Goal: Information Seeking & Learning: Learn about a topic

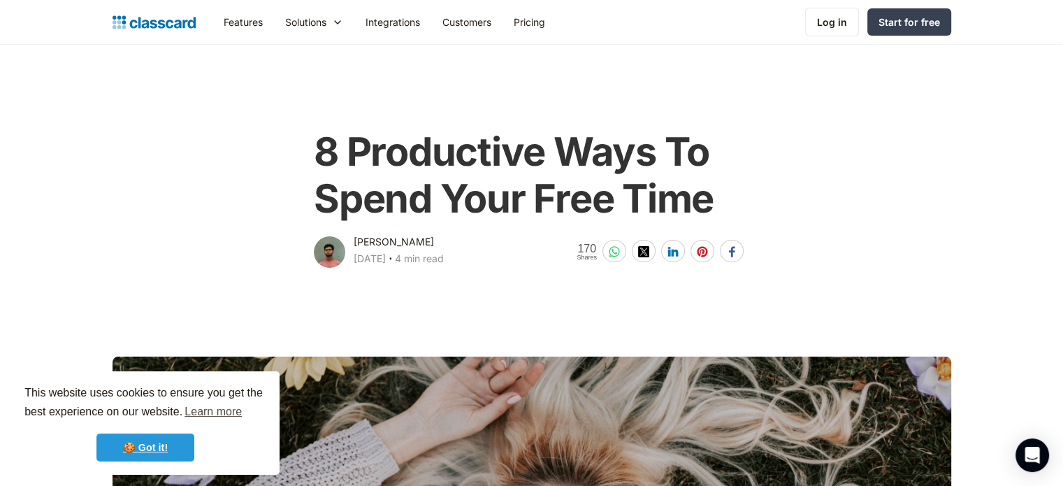
click at [145, 451] on link "🍪 Got it!" at bounding box center [145, 447] width 98 height 28
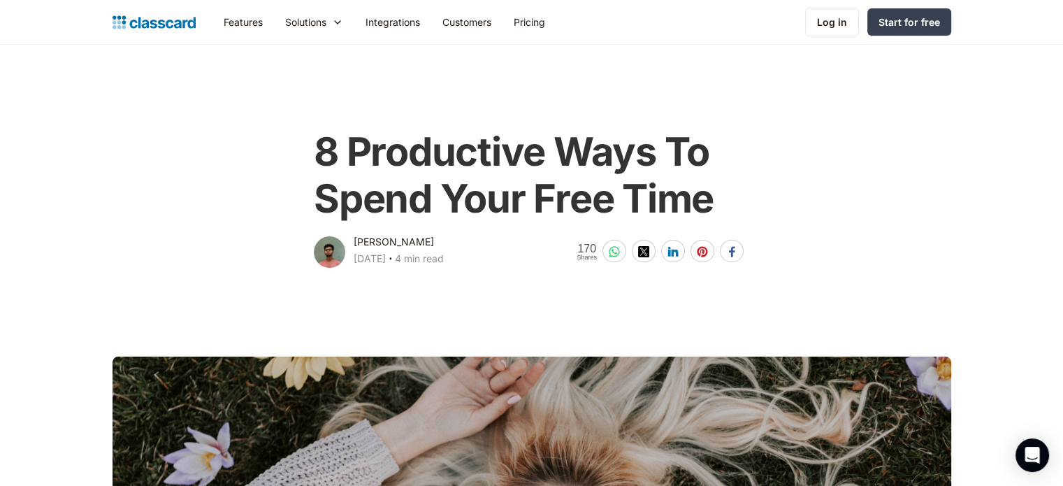
scroll to position [1, 0]
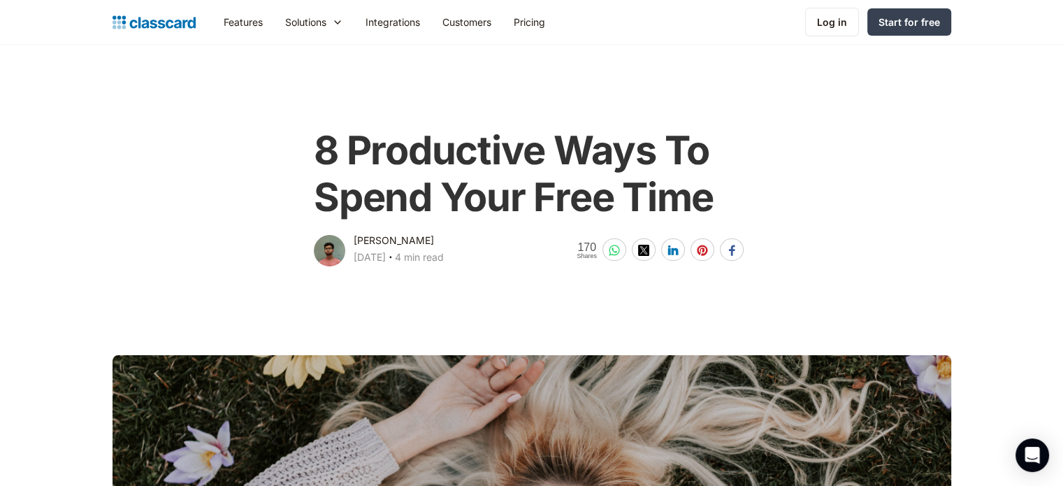
click at [402, 85] on main "8 Productive Ways To Spend Your Free Time [PERSON_NAME] [DATE] ‧ 4 min read 170…" at bounding box center [531, 155] width 1063 height 225
click at [334, 139] on h1 "8 Productive Ways To Spend Your Free Time" at bounding box center [531, 174] width 435 height 94
click at [308, 147] on div "8 Productive Ways To Spend Your Free Time [PERSON_NAME] [DATE] ‧ 4 min read 170…" at bounding box center [531, 190] width 568 height 155
click at [581, 185] on h1 "8 Productive Ways To Spend Your Free Time" at bounding box center [531, 174] width 435 height 94
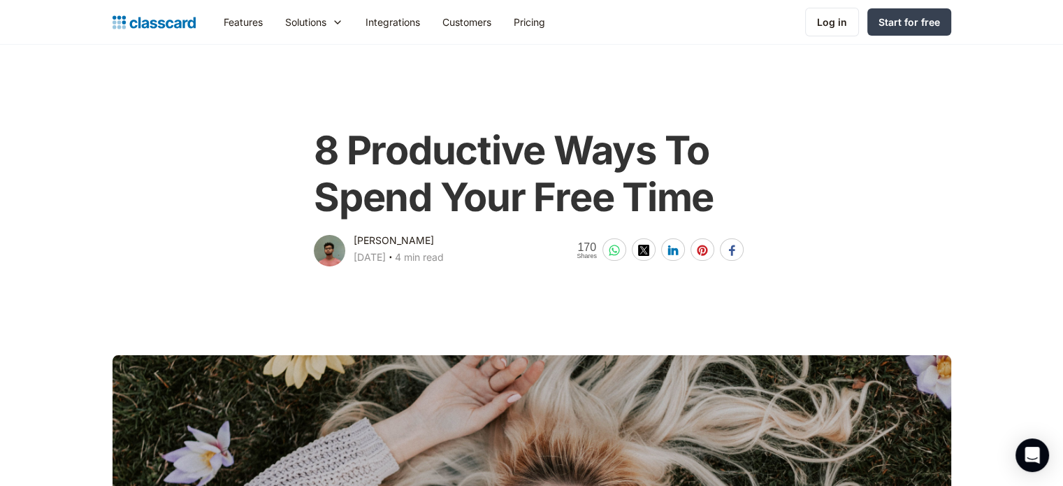
click at [671, 188] on h1 "8 Productive Ways To Spend Your Free Time" at bounding box center [531, 174] width 435 height 94
click at [584, 133] on h1 "8 Productive Ways To Spend Your Free Time" at bounding box center [531, 174] width 435 height 94
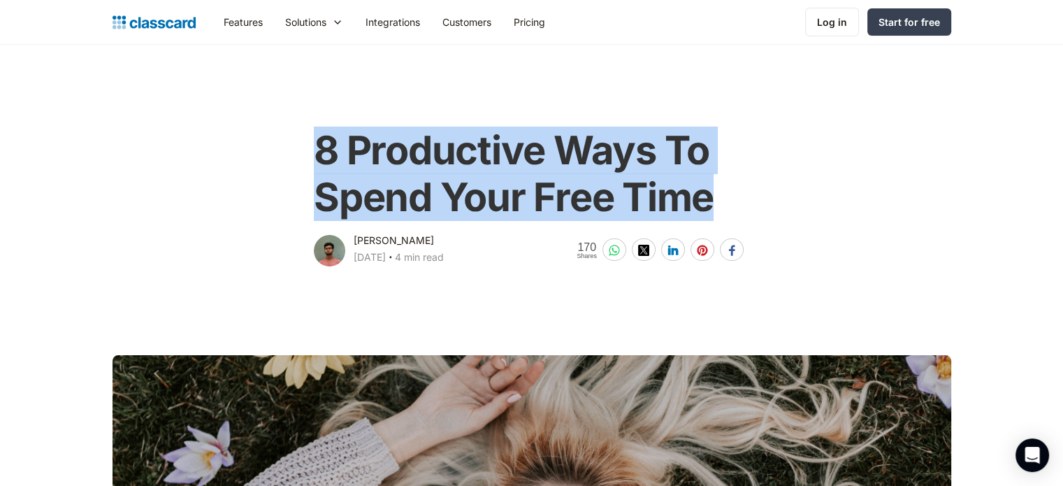
click at [584, 133] on h1 "8 Productive Ways To Spend Your Free Time" at bounding box center [531, 174] width 435 height 94
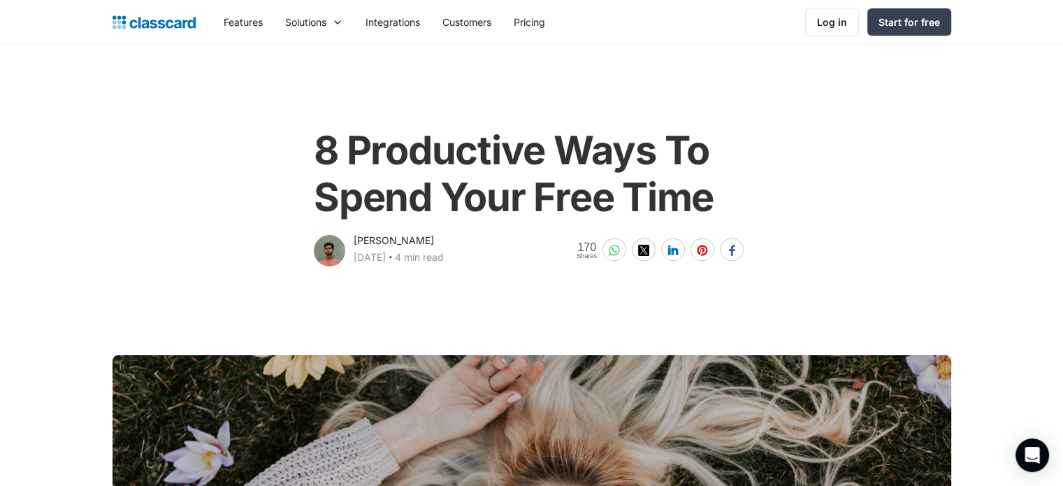
click at [584, 133] on h1 "8 Productive Ways To Spend Your Free Time" at bounding box center [531, 174] width 435 height 94
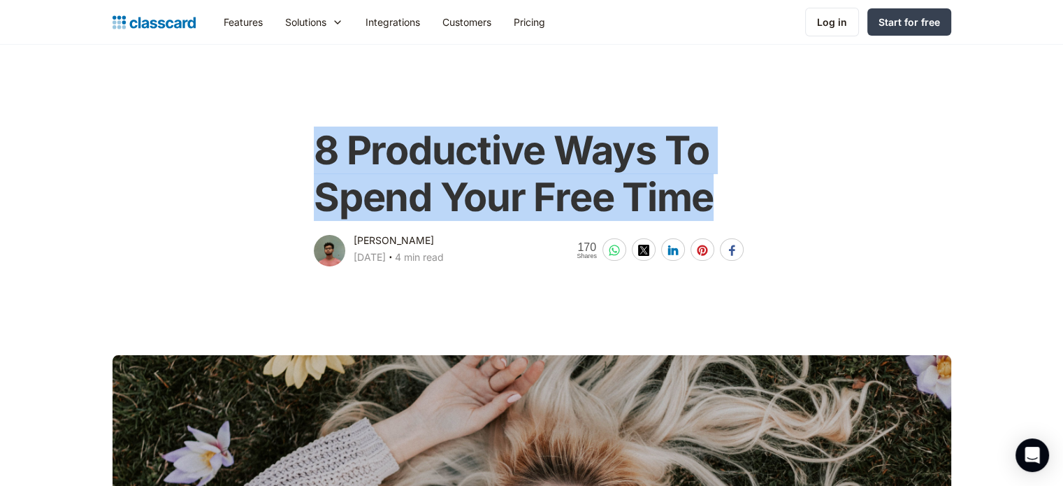
click at [584, 133] on h1 "8 Productive Ways To Spend Your Free Time" at bounding box center [531, 174] width 435 height 94
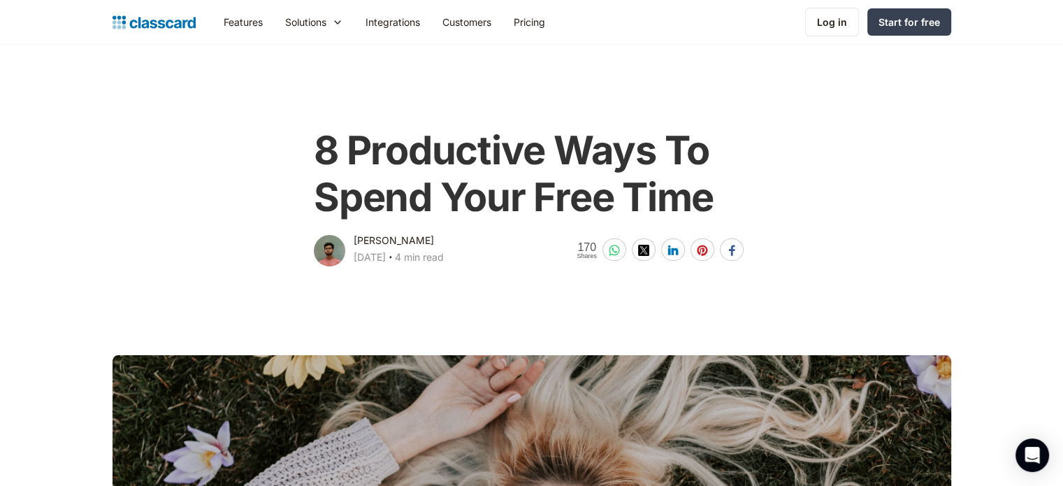
click at [314, 150] on h1 "8 Productive Ways To Spend Your Free Time" at bounding box center [531, 174] width 435 height 94
click at [342, 161] on h1 "8 Productive Ways To Spend Your Free Time" at bounding box center [531, 174] width 435 height 94
click at [470, 187] on h1 "8 Productive Ways To Spend Your Free Time" at bounding box center [531, 174] width 435 height 94
click at [389, 145] on h1 "8 Productive Ways To Spend Your Free Time" at bounding box center [531, 174] width 435 height 94
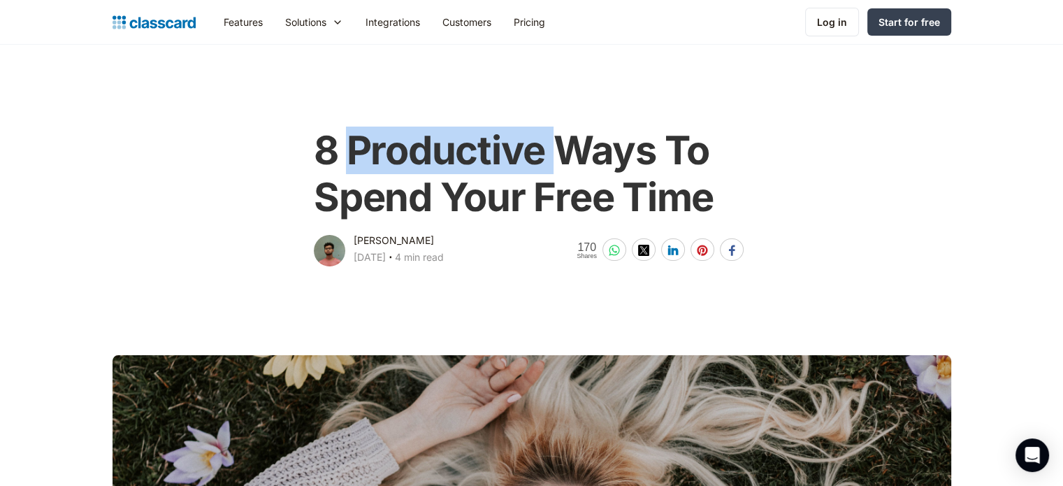
click at [389, 145] on h1 "8 Productive Ways To Spend Your Free Time" at bounding box center [531, 174] width 435 height 94
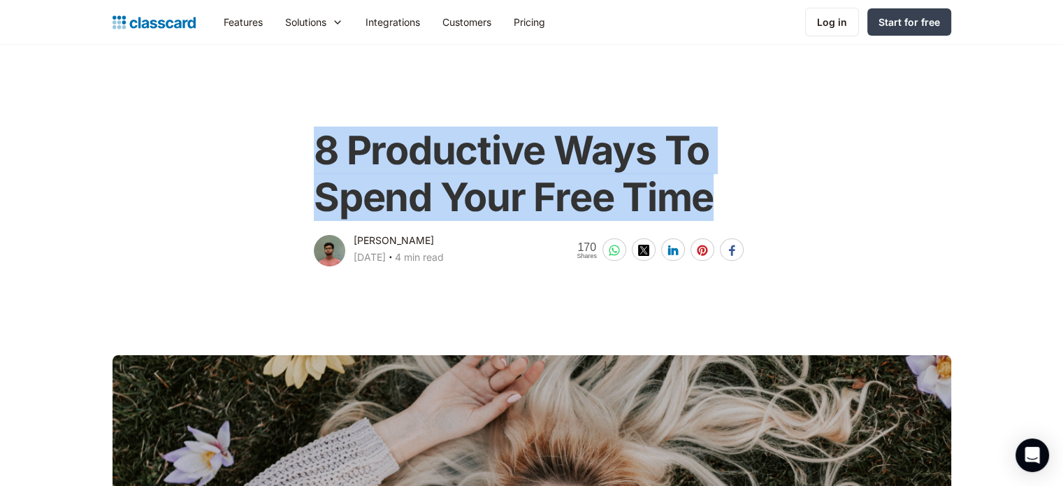
click at [389, 145] on h1 "8 Productive Ways To Spend Your Free Time" at bounding box center [531, 174] width 435 height 94
click at [405, 158] on h1 "8 Productive Ways To Spend Your Free Time" at bounding box center [531, 174] width 435 height 94
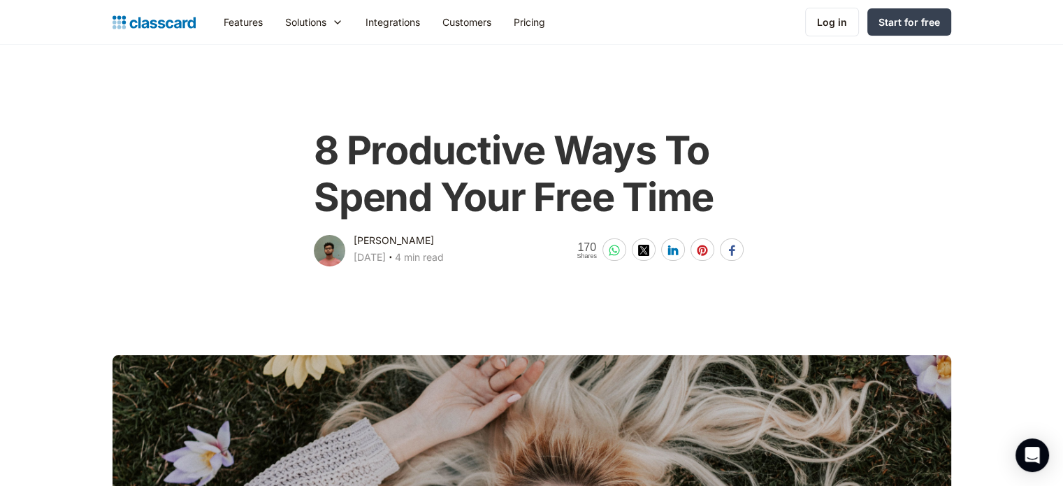
click at [405, 158] on h1 "8 Productive Ways To Spend Your Free Time" at bounding box center [531, 174] width 435 height 94
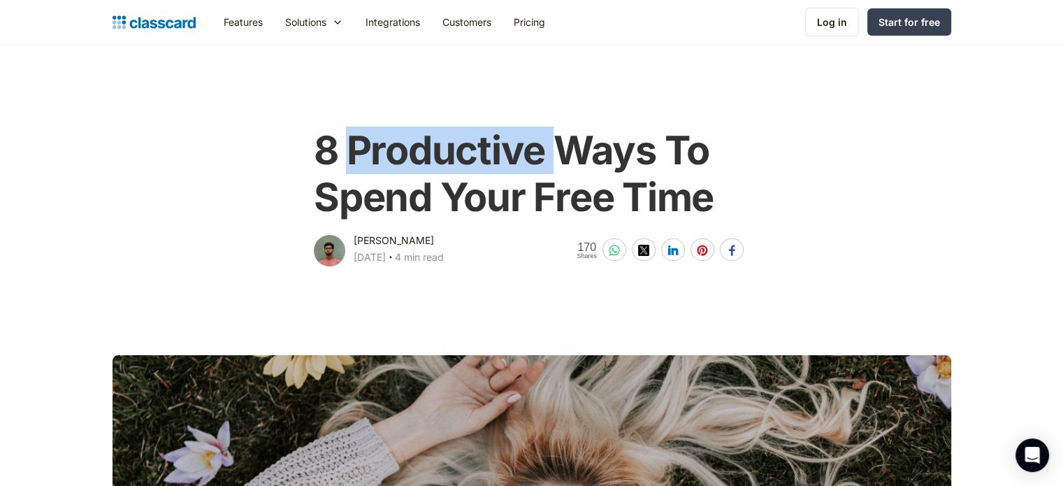
click at [405, 158] on h1 "8 Productive Ways To Spend Your Free Time" at bounding box center [531, 174] width 435 height 94
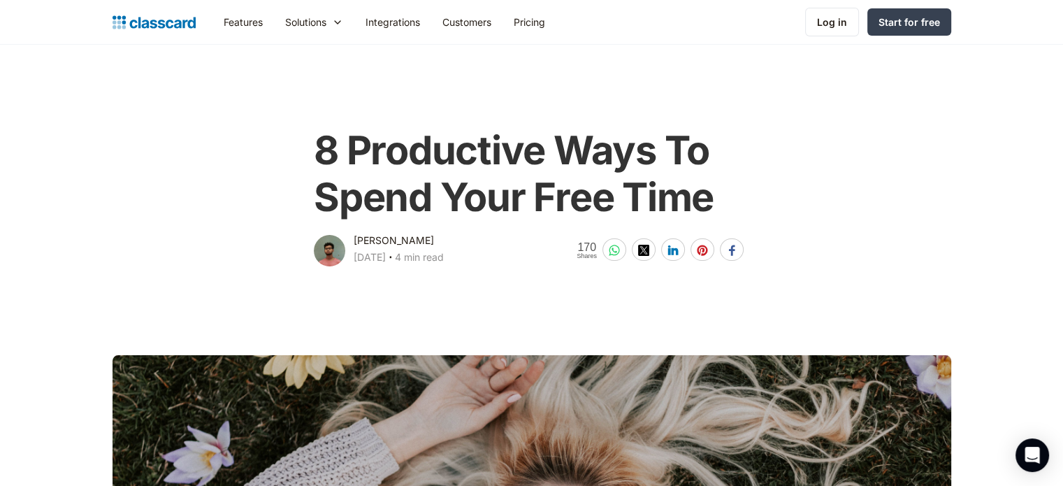
click at [335, 142] on h1 "8 Productive Ways To Spend Your Free Time" at bounding box center [531, 174] width 435 height 94
click at [303, 147] on div "8 Productive Ways To Spend Your Free Time [PERSON_NAME] [DATE] ‧ 4 min read 170…" at bounding box center [531, 190] width 568 height 155
drag, startPoint x: 359, startPoint y: 178, endPoint x: 368, endPoint y: 180, distance: 8.6
click at [362, 178] on h1 "8 Productive Ways To Spend Your Free Time" at bounding box center [531, 174] width 435 height 94
click at [363, 160] on h1 "8 Productive Ways To Spend Your Free Time" at bounding box center [531, 174] width 435 height 94
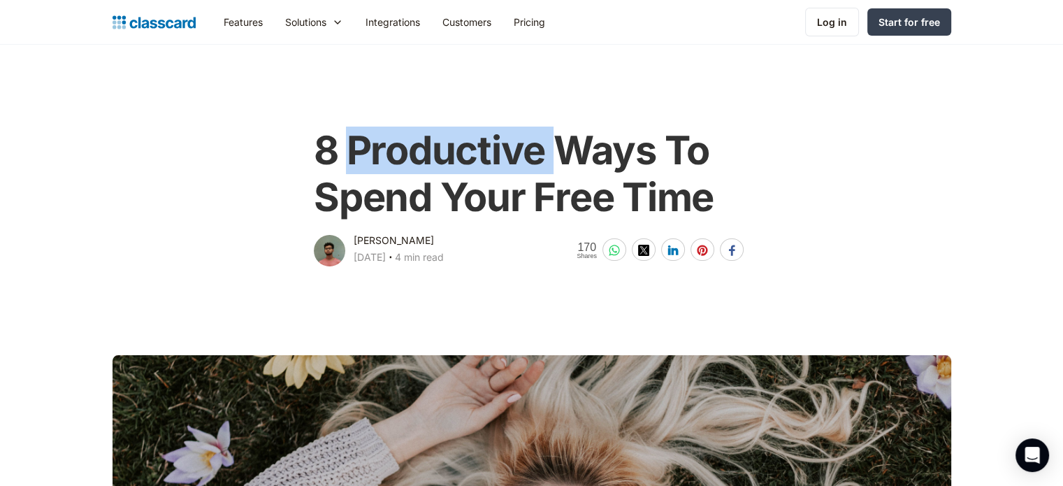
click at [363, 160] on h1 "8 Productive Ways To Spend Your Free Time" at bounding box center [531, 174] width 435 height 94
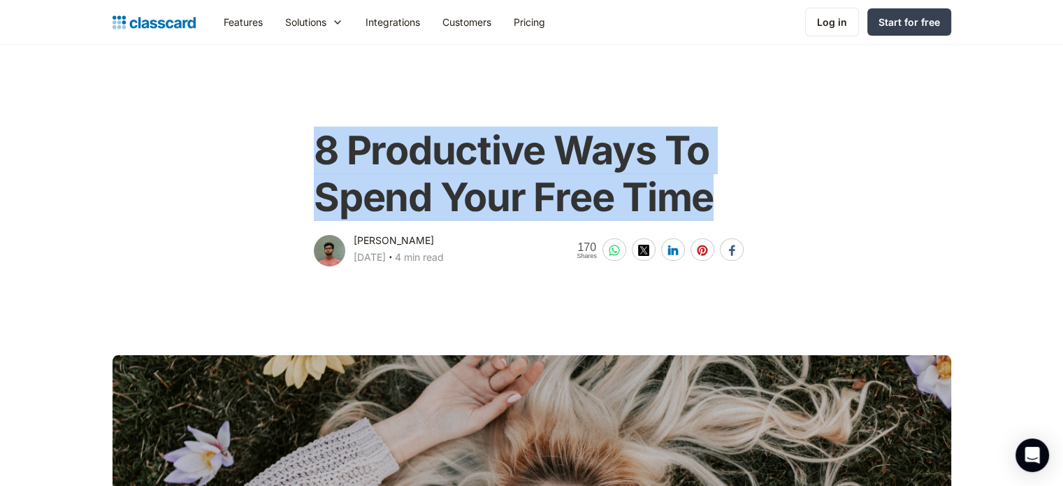
click at [363, 160] on h1 "8 Productive Ways To Spend Your Free Time" at bounding box center [531, 174] width 435 height 94
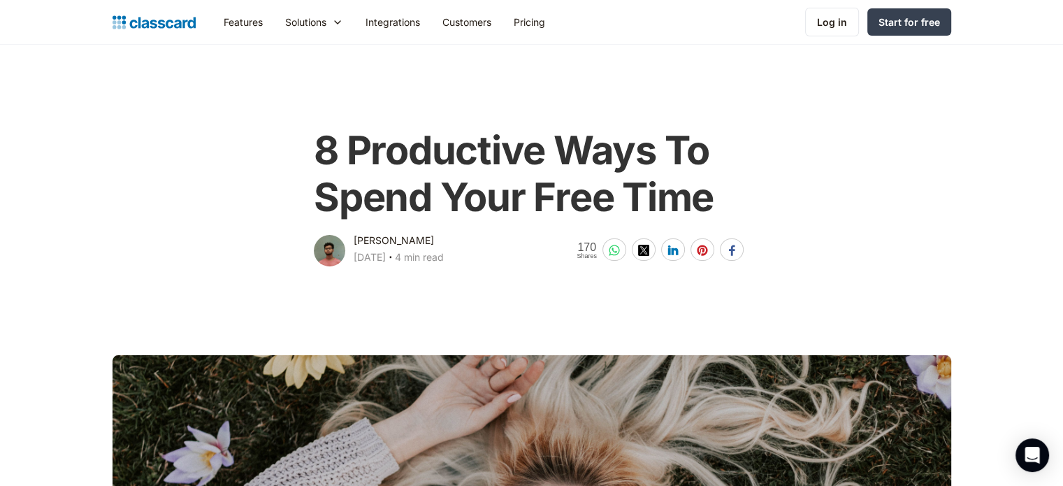
click at [363, 160] on h1 "8 Productive Ways To Spend Your Free Time" at bounding box center [531, 174] width 435 height 94
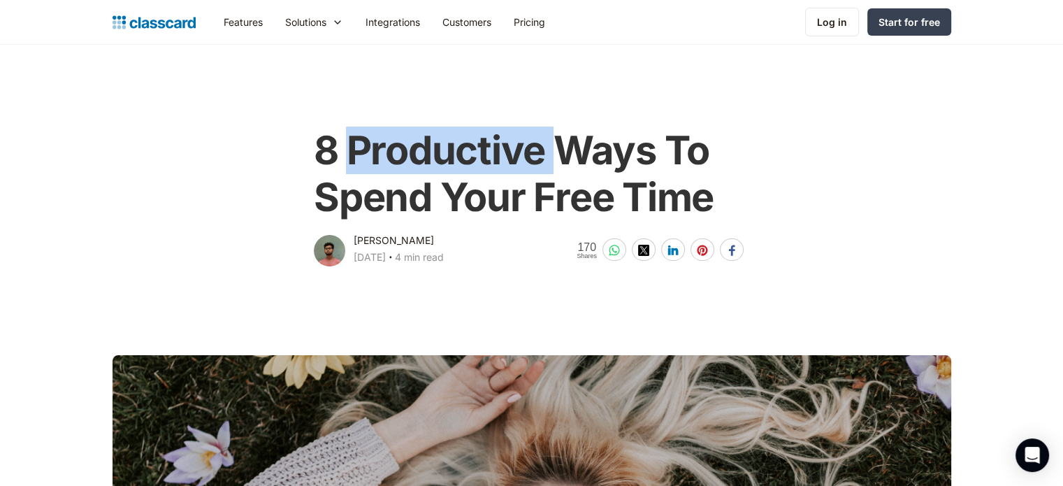
click at [363, 160] on h1 "8 Productive Ways To Spend Your Free Time" at bounding box center [531, 174] width 435 height 94
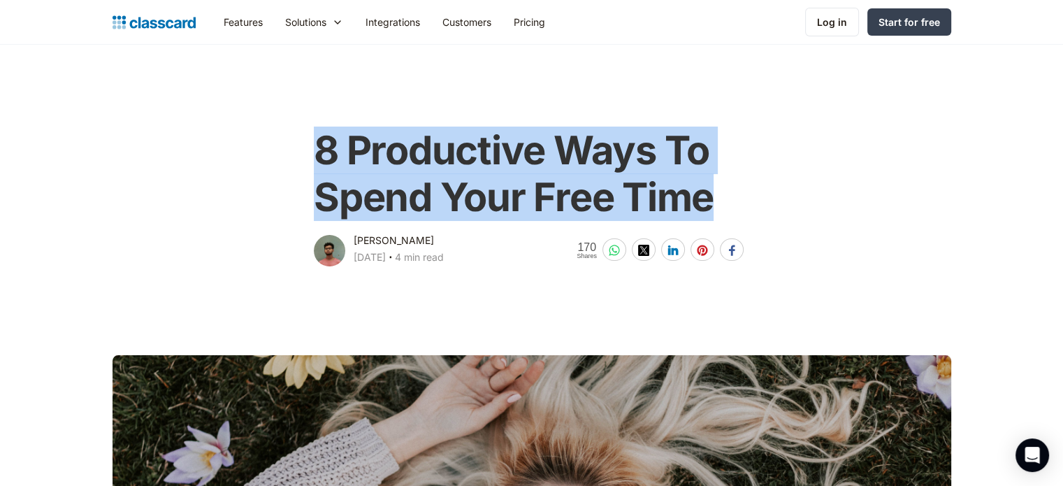
click at [363, 160] on h1 "8 Productive Ways To Spend Your Free Time" at bounding box center [531, 174] width 435 height 94
click at [579, 203] on h1 "8 Productive Ways To Spend Your Free Time" at bounding box center [531, 174] width 435 height 94
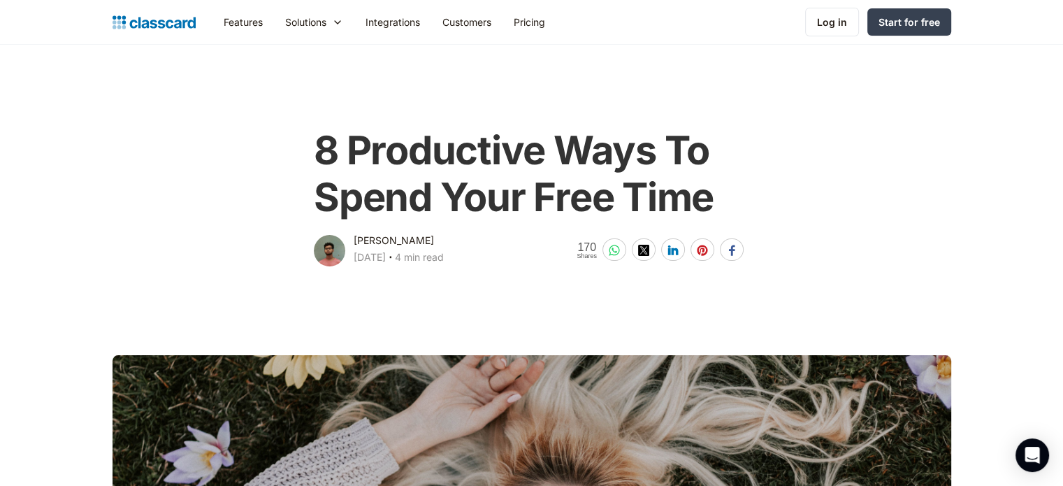
click at [579, 203] on h1 "8 Productive Ways To Spend Your Free Time" at bounding box center [531, 174] width 435 height 94
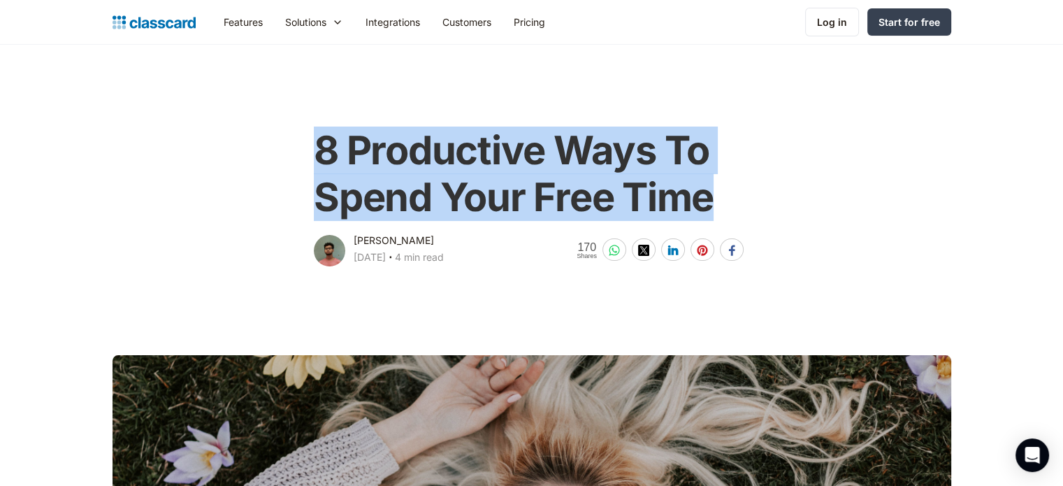
click at [579, 203] on h1 "8 Productive Ways To Spend Your Free Time" at bounding box center [531, 174] width 435 height 94
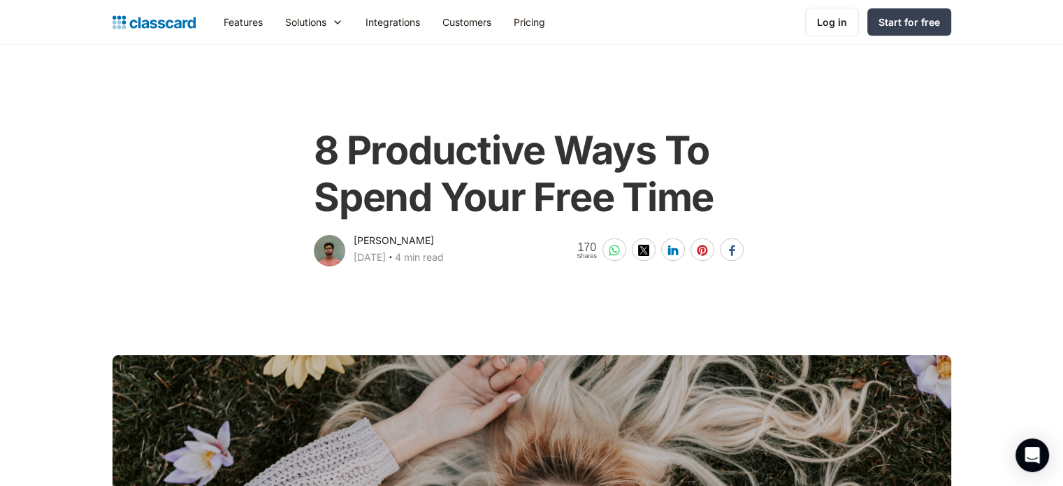
click at [579, 203] on h1 "8 Productive Ways To Spend Your Free Time" at bounding box center [531, 174] width 435 height 94
click at [616, 189] on h1 "8 Productive Ways To Spend Your Free Time" at bounding box center [531, 174] width 435 height 94
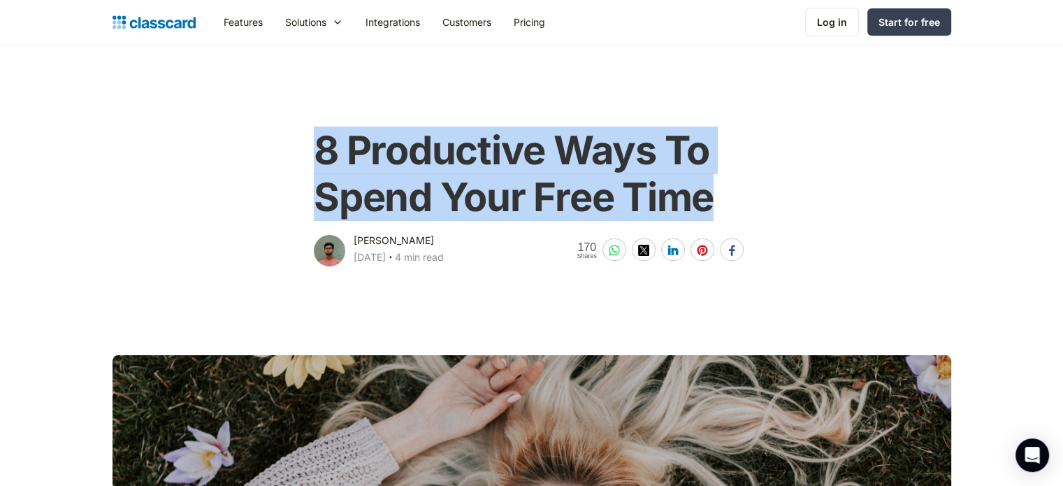
click at [616, 189] on h1 "8 Productive Ways To Spend Your Free Time" at bounding box center [531, 174] width 435 height 94
click at [720, 217] on h1 "8 Productive Ways To Spend Your Free Time" at bounding box center [531, 174] width 435 height 94
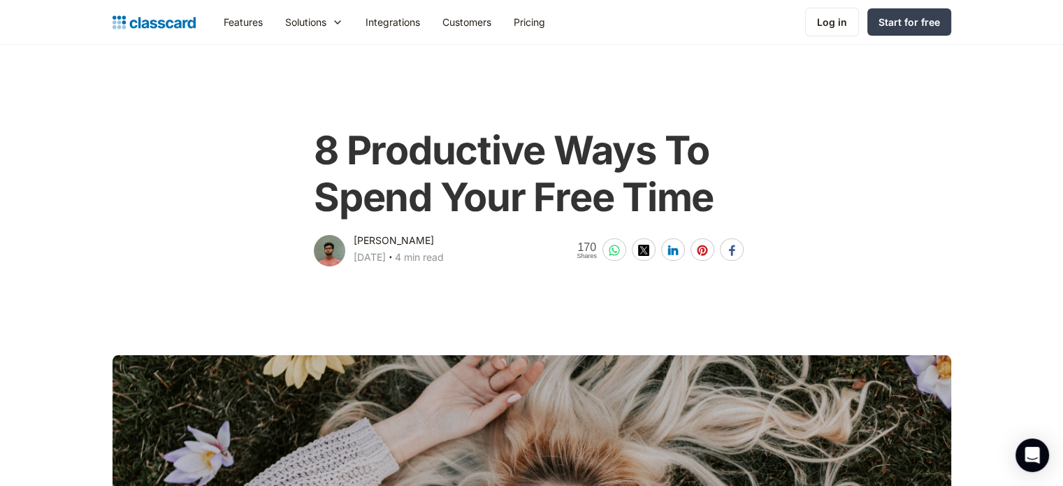
click at [404, 209] on h1 "8 Productive Ways To Spend Your Free Time" at bounding box center [531, 174] width 435 height 94
click at [315, 156] on h1 "8 Productive Ways To Spend Your Free Time" at bounding box center [531, 174] width 435 height 94
click at [287, 122] on div "8 Productive Ways To Spend Your Free Time [PERSON_NAME] [DATE] ‧ 4 min read 170…" at bounding box center [531, 190] width 568 height 155
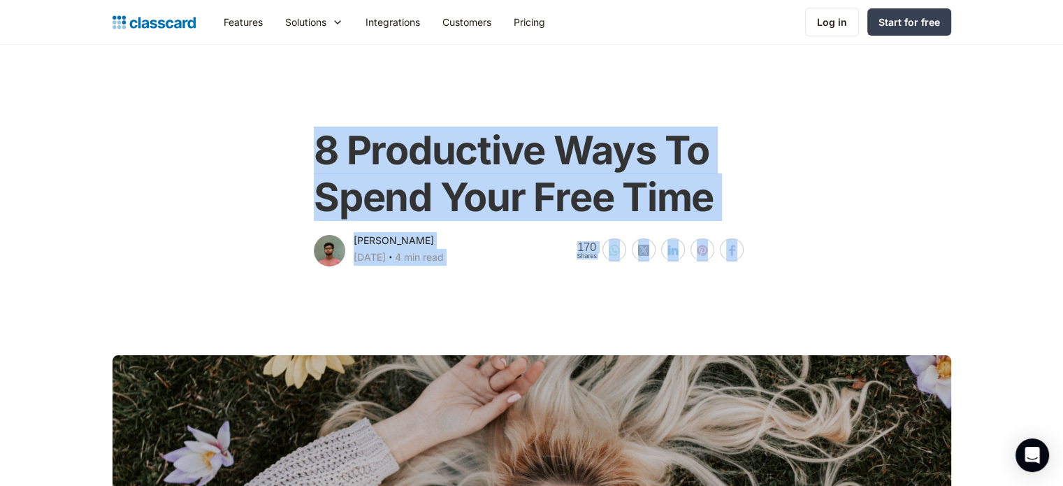
drag, startPoint x: 315, startPoint y: 140, endPoint x: 612, endPoint y: 437, distance: 420.1
click at [605, 284] on main at bounding box center [531, 441] width 1063 height 347
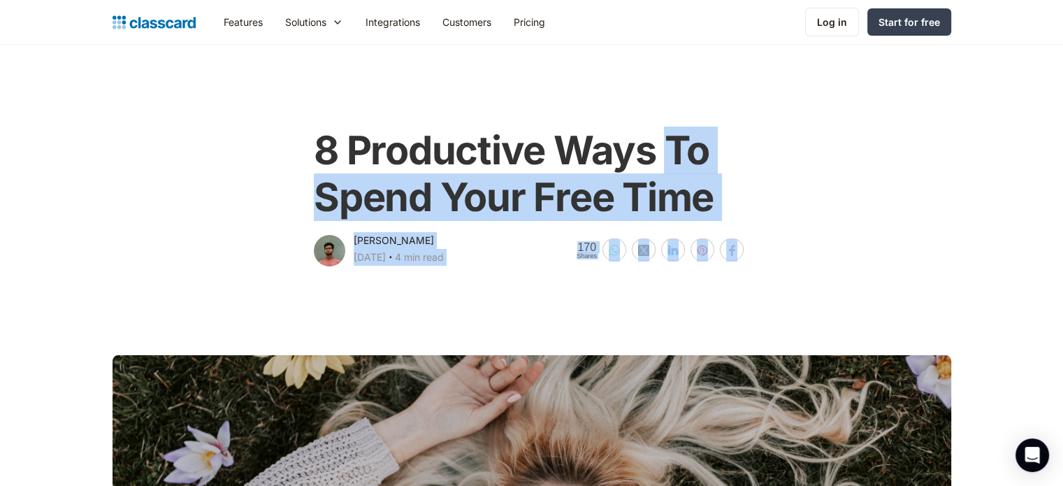
drag, startPoint x: 605, startPoint y: 284, endPoint x: 668, endPoint y: 94, distance: 200.2
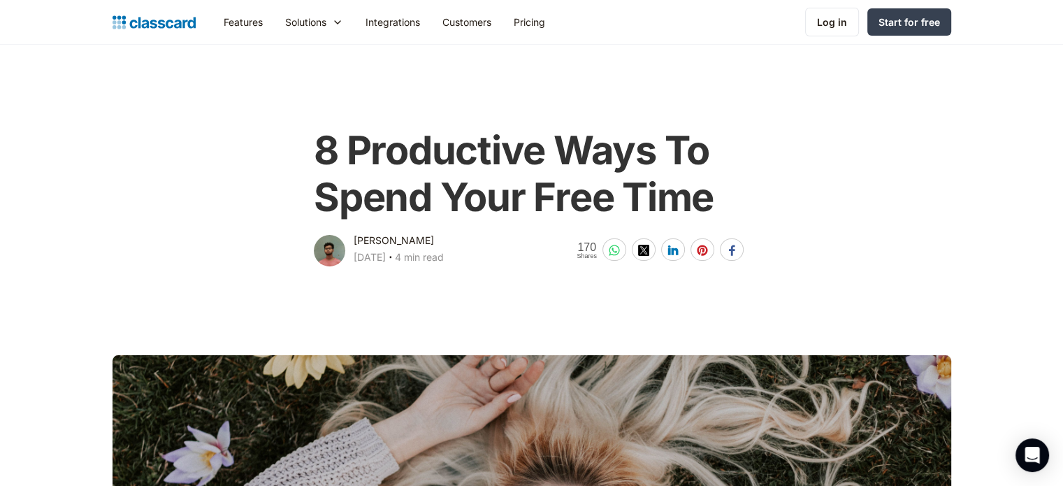
click at [580, 98] on main "8 Productive Ways To Spend Your Free Time [PERSON_NAME] [DATE] ‧ 4 min read 170…" at bounding box center [531, 155] width 1063 height 225
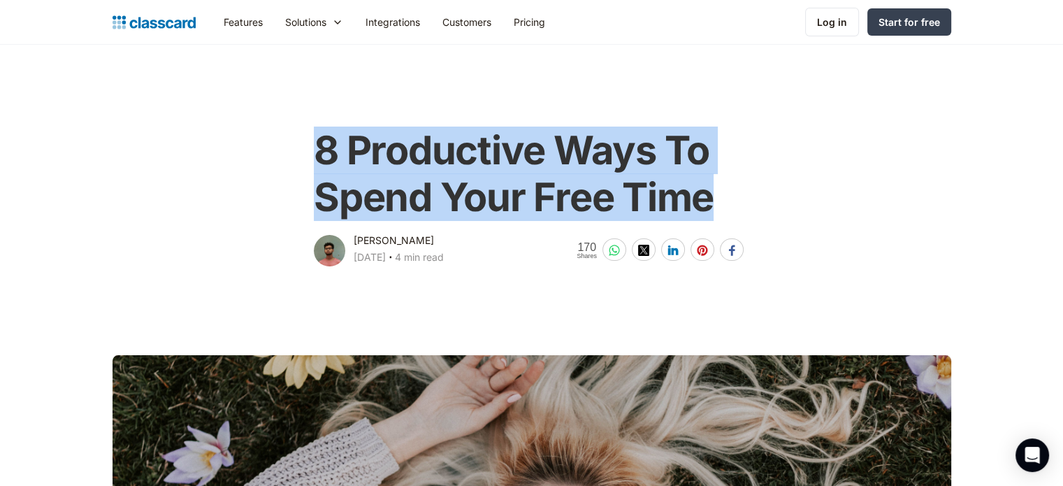
drag, startPoint x: 316, startPoint y: 142, endPoint x: 720, endPoint y: 217, distance: 410.8
click at [720, 217] on h1 "8 Productive Ways To Spend Your Free Time" at bounding box center [531, 174] width 435 height 94
click at [615, 198] on h1 "8 Productive Ways To Spend Your Free Time" at bounding box center [531, 174] width 435 height 94
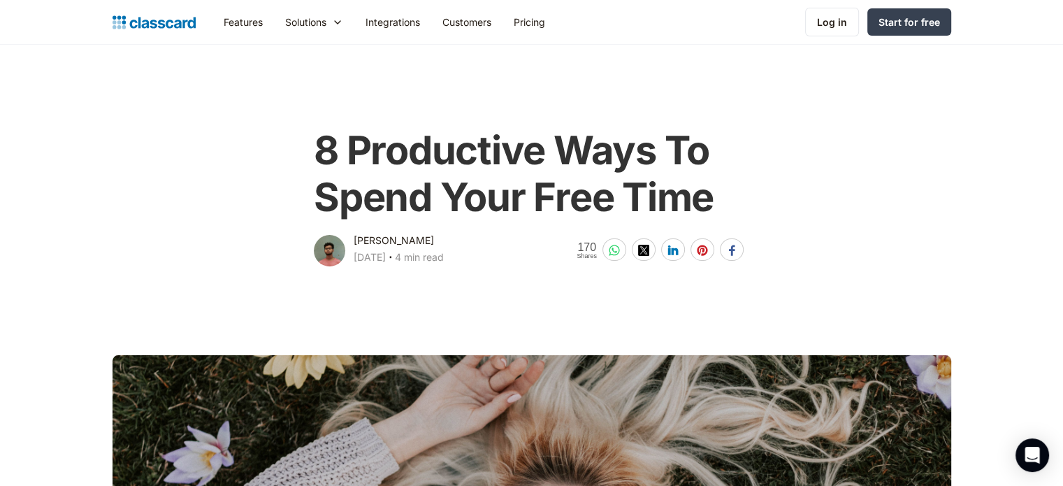
click at [615, 198] on h1 "8 Productive Ways To Spend Your Free Time" at bounding box center [531, 174] width 435 height 94
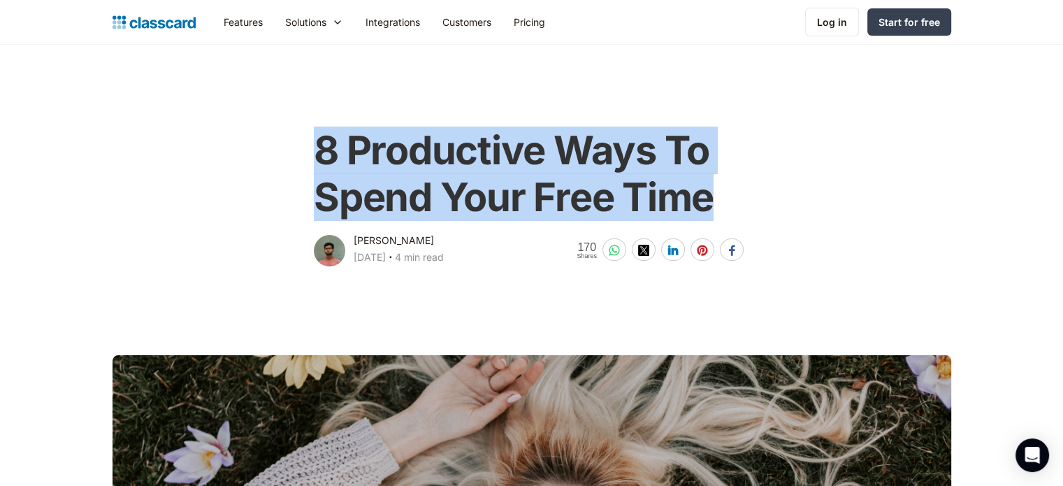
click at [615, 198] on h1 "8 Productive Ways To Spend Your Free Time" at bounding box center [531, 174] width 435 height 94
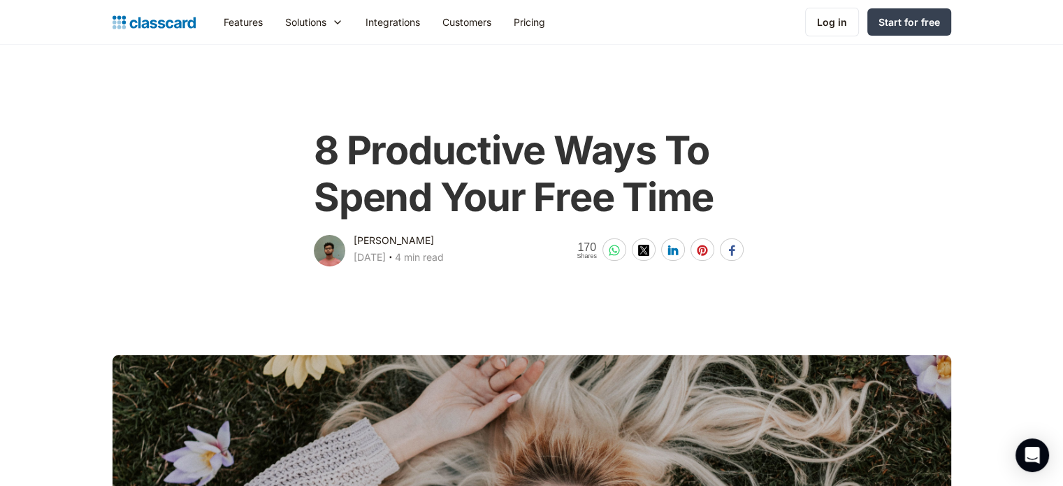
click at [615, 198] on h1 "8 Productive Ways To Spend Your Free Time" at bounding box center [531, 174] width 435 height 94
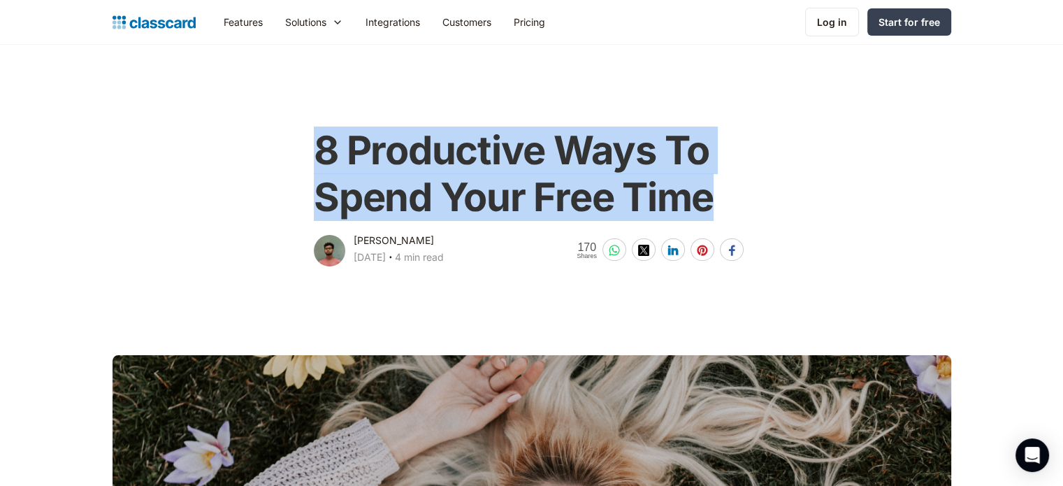
click at [615, 198] on h1 "8 Productive Ways To Spend Your Free Time" at bounding box center [531, 174] width 435 height 94
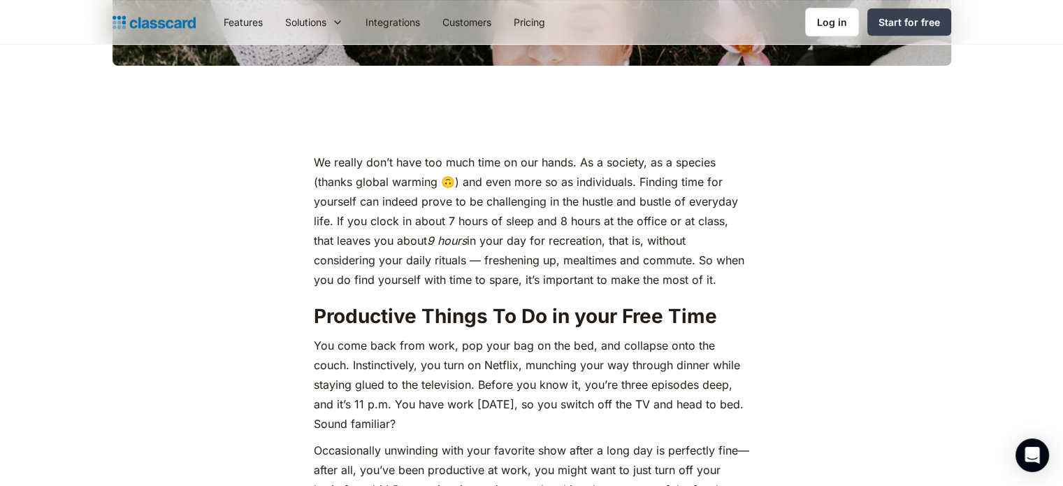
scroll to position [523, 0]
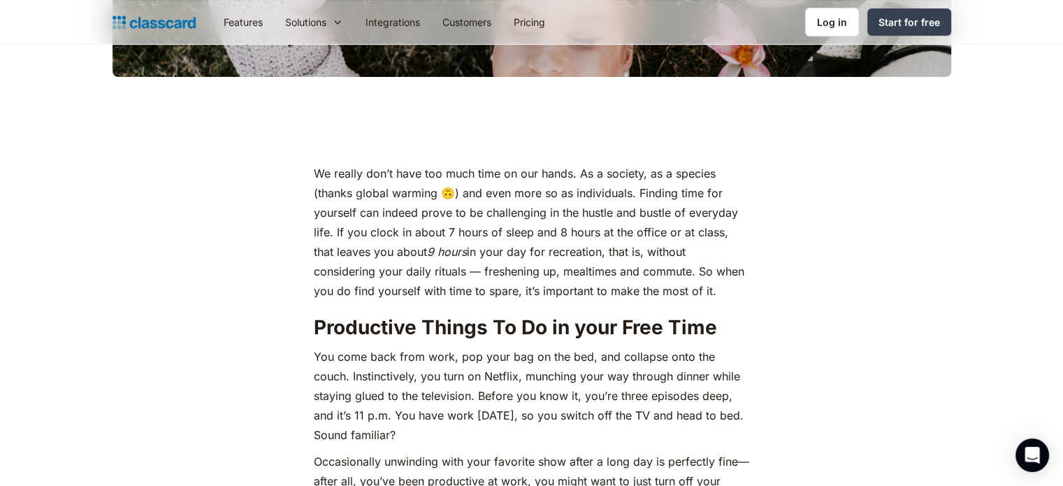
click at [314, 171] on p "We really don’t have too much time on our hands. As a society, as a species (th…" at bounding box center [531, 232] width 435 height 137
drag, startPoint x: 316, startPoint y: 173, endPoint x: 444, endPoint y: 304, distance: 183.8
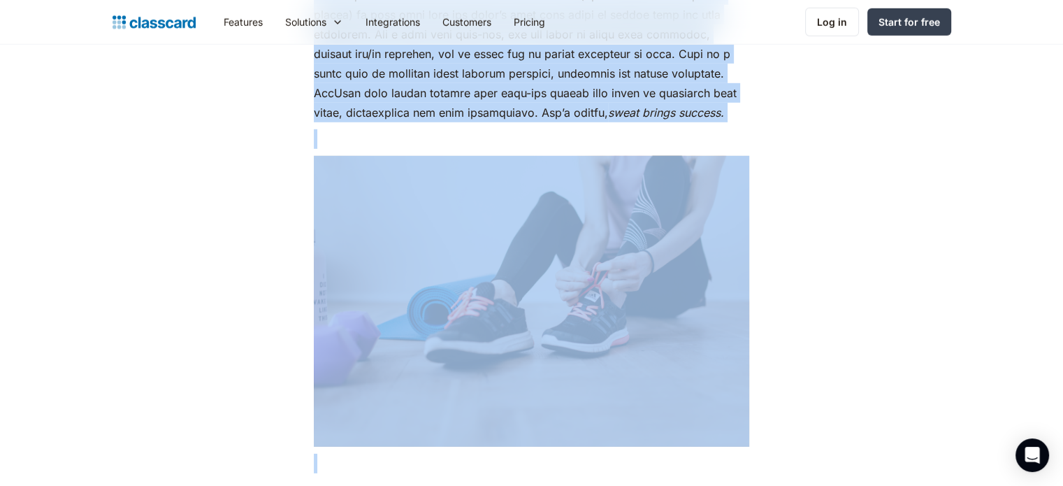
drag, startPoint x: 315, startPoint y: 170, endPoint x: 463, endPoint y: 519, distance: 378.9
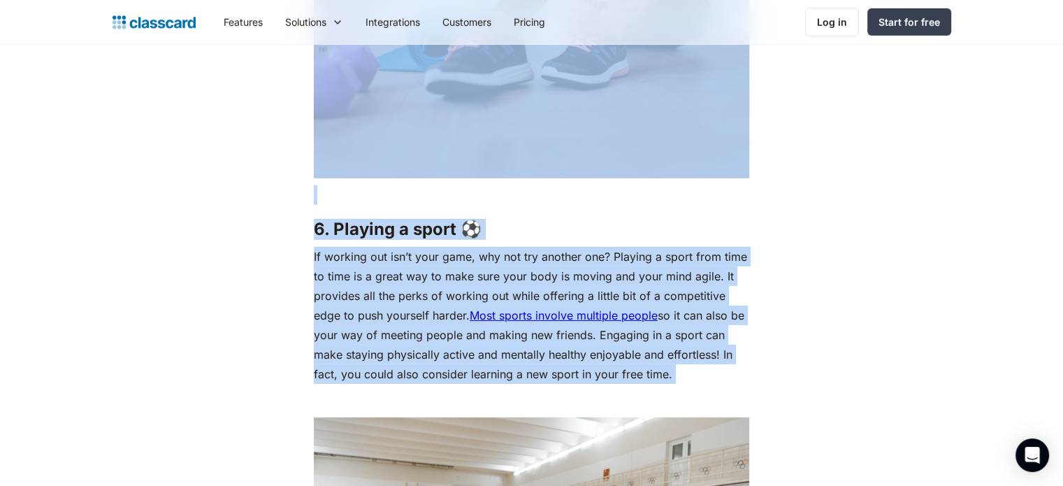
click at [723, 274] on p "If working out isn’t your game, why not try another one? Playing a sport from t…" at bounding box center [531, 315] width 435 height 137
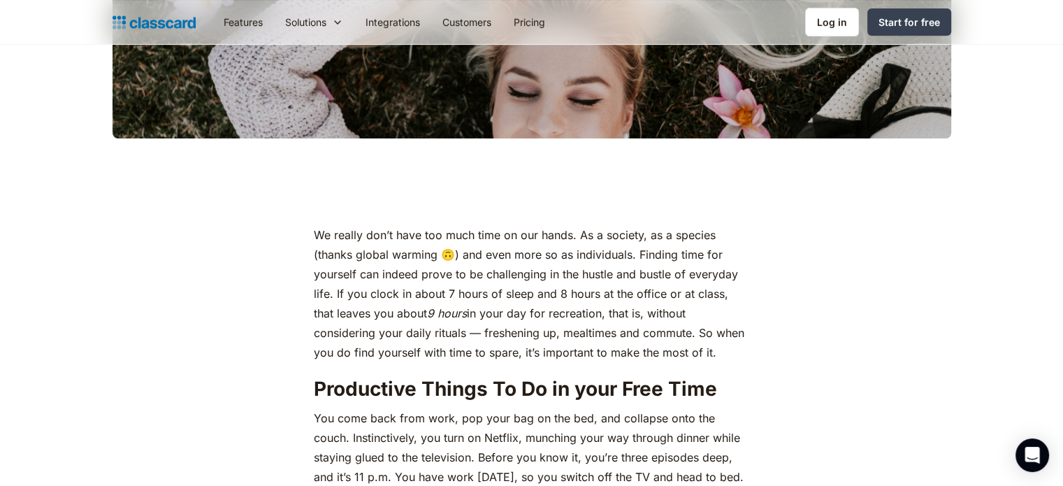
scroll to position [458, 0]
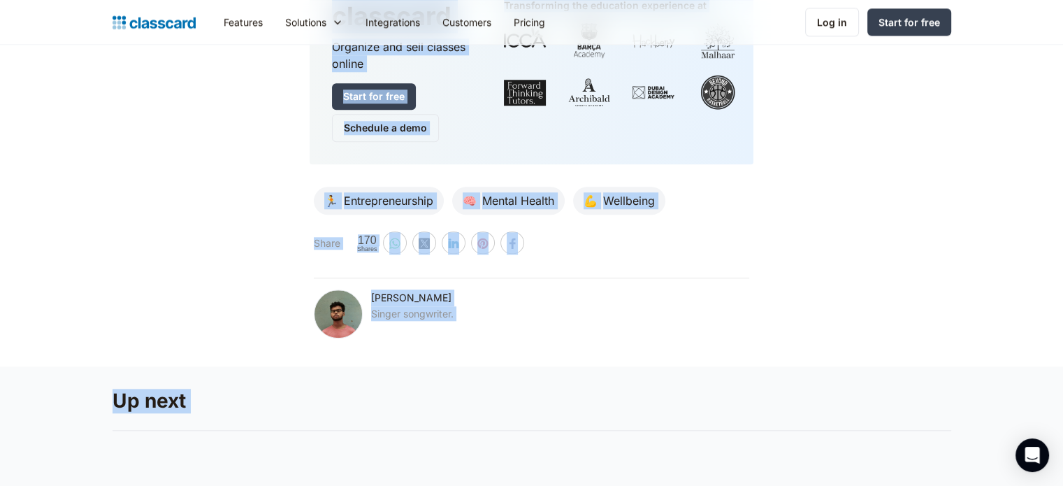
drag, startPoint x: 315, startPoint y: 240, endPoint x: 444, endPoint y: 391, distance: 199.3
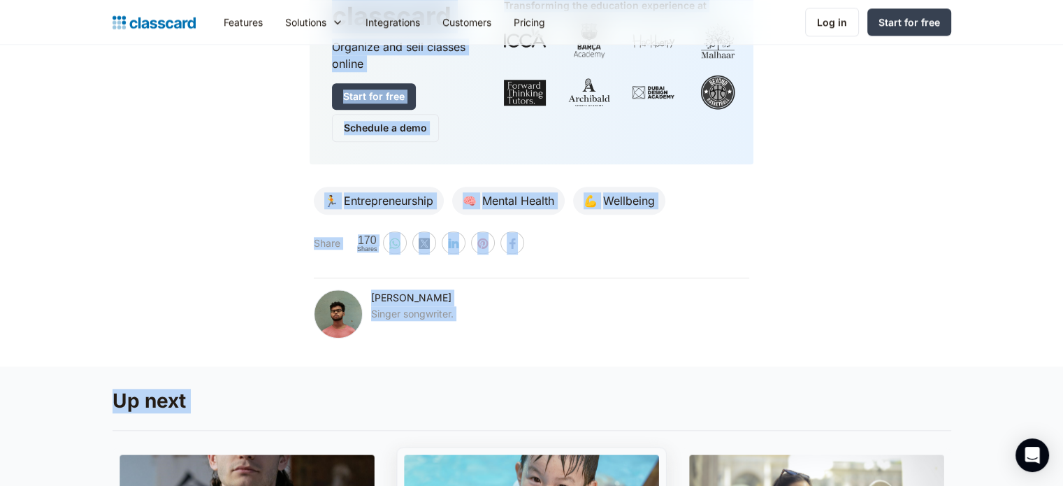
scroll to position [6806, 0]
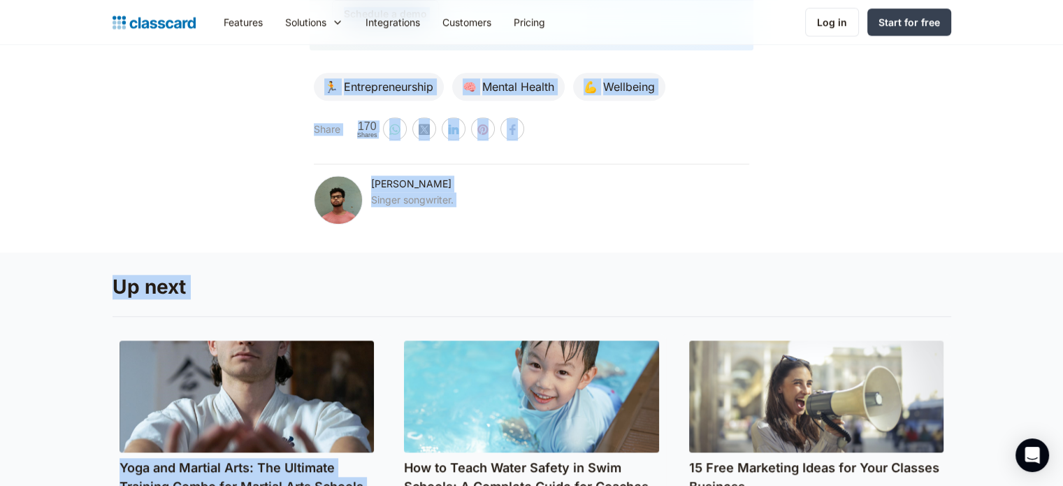
click at [431, 252] on div "🏃 Entrepreneurship 🧠 Mental Health 💪 Wellbeing Share 170 Shares [PERSON_NAME] S…" at bounding box center [532, 159] width 444 height 185
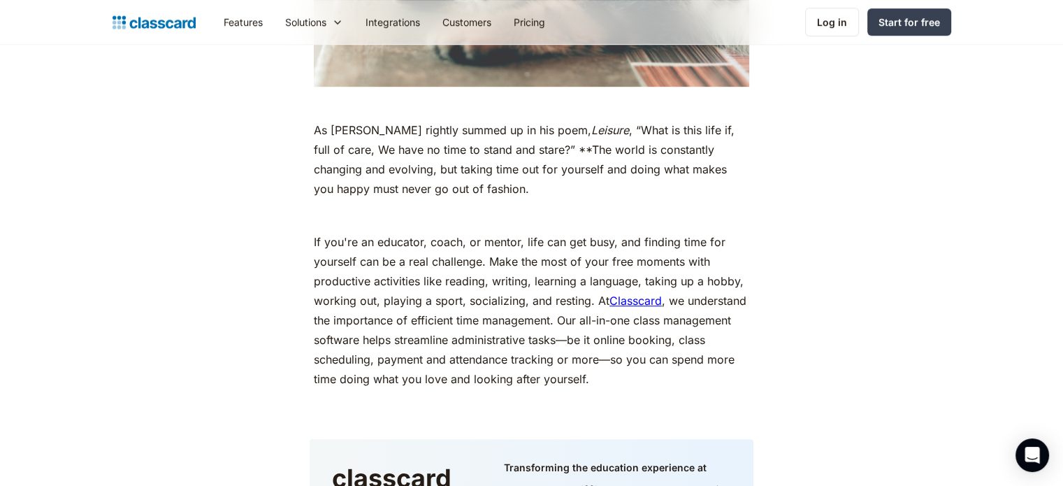
scroll to position [6230, 0]
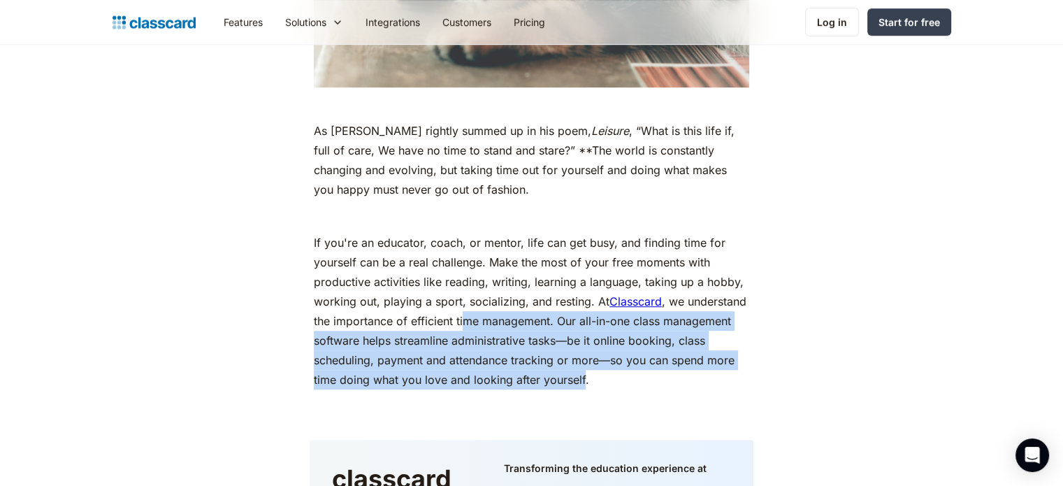
drag, startPoint x: 569, startPoint y: 400, endPoint x: 463, endPoint y: 342, distance: 120.4
click at [463, 342] on p "If you're an educator, coach, or mentor, life can get busy, and finding time fo…" at bounding box center [531, 311] width 435 height 157
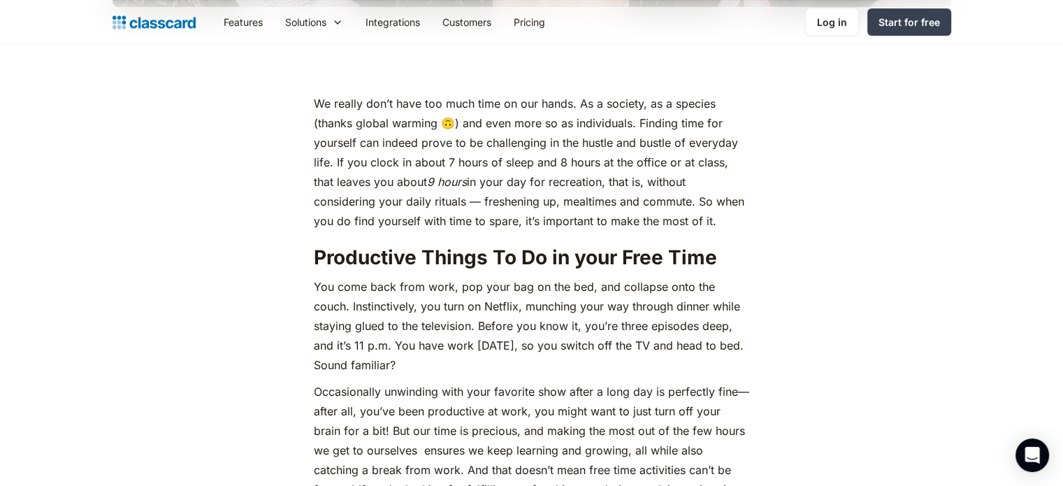
scroll to position [594, 0]
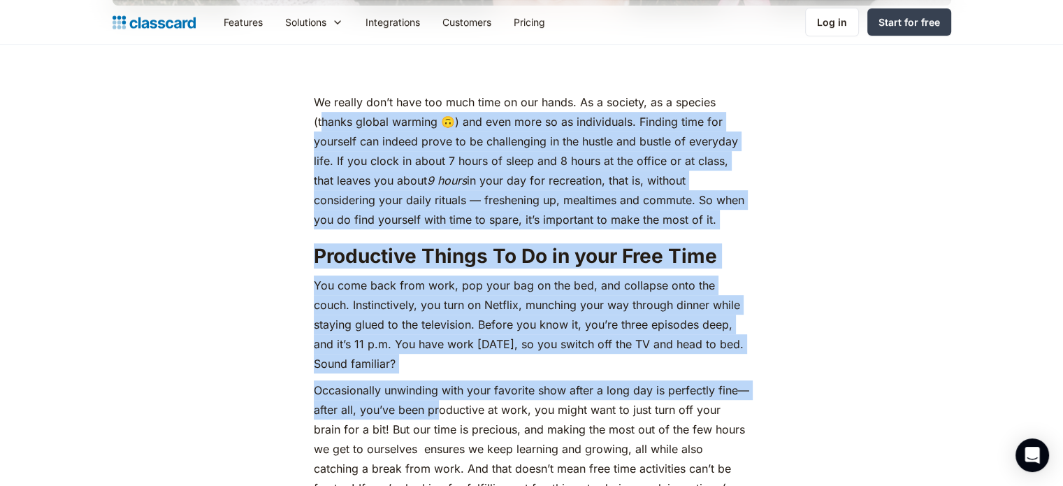
drag, startPoint x: 331, startPoint y: 128, endPoint x: 436, endPoint y: 411, distance: 301.8
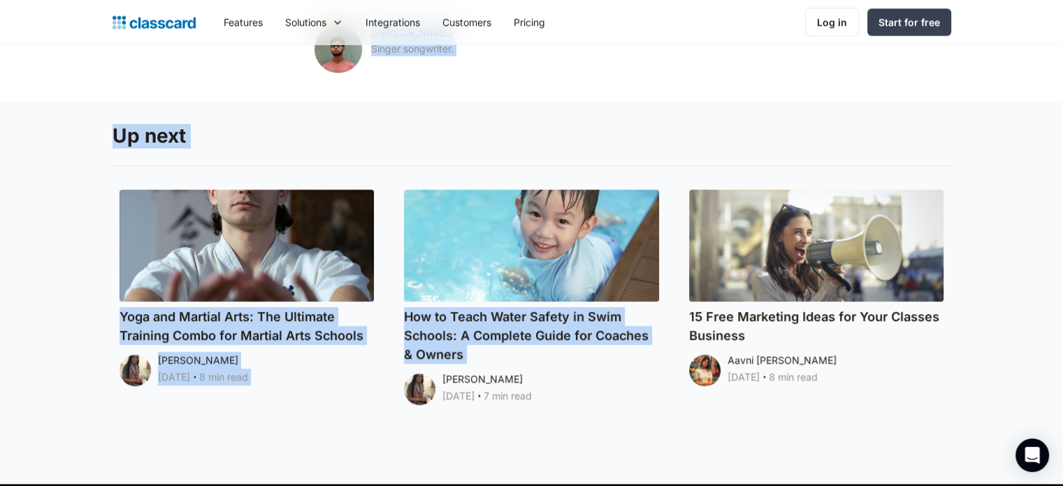
scroll to position [7488, 0]
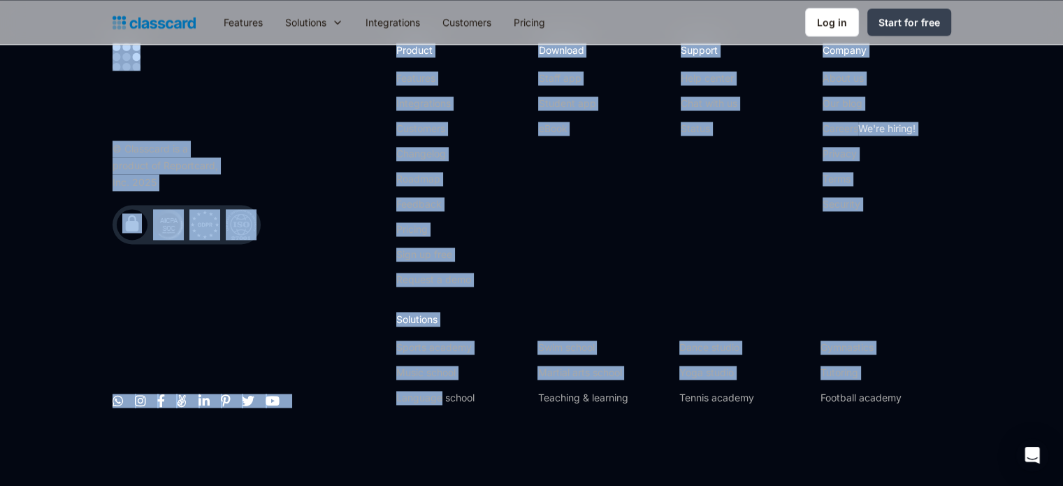
drag, startPoint x: 311, startPoint y: 100, endPoint x: 397, endPoint y: 382, distance: 295.1
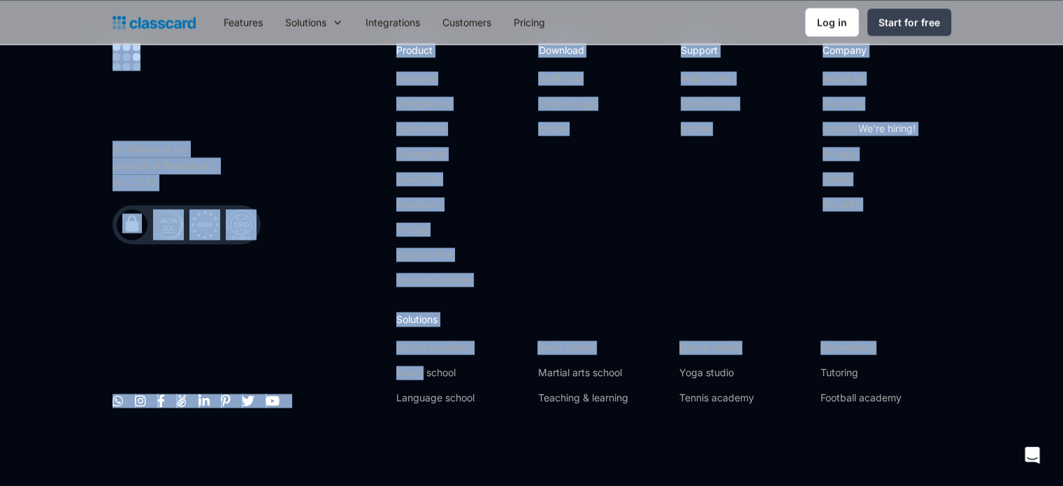
click at [397, 382] on div "Music school" at bounding box center [461, 378] width 130 height 25
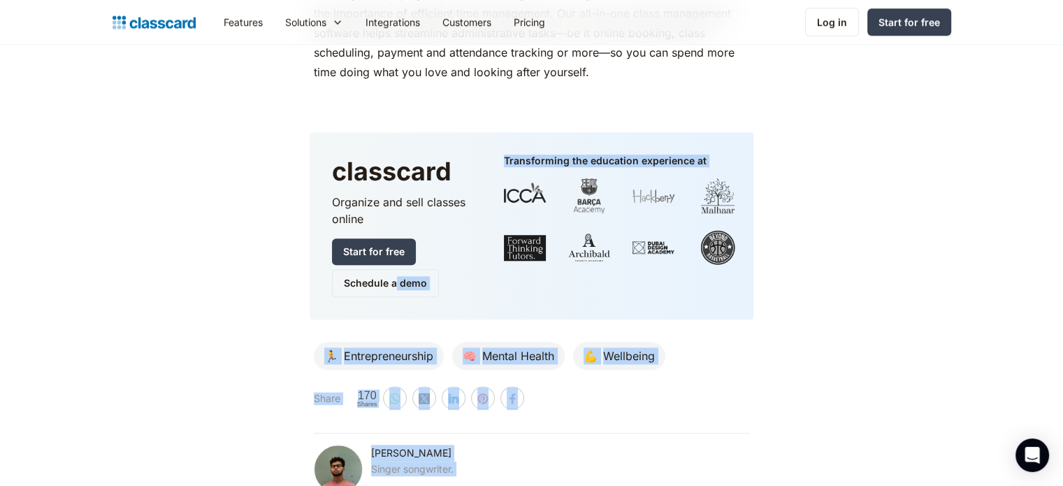
scroll to position [6426, 0]
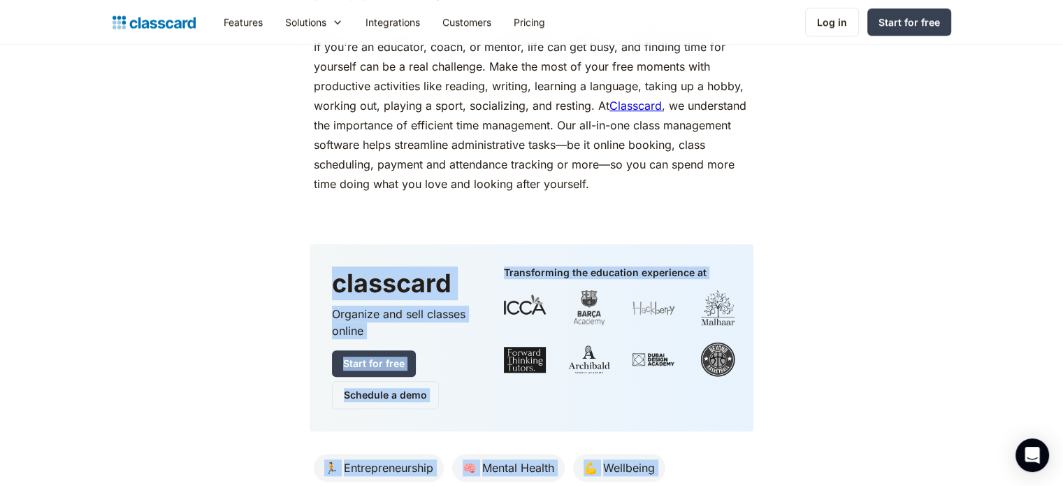
drag, startPoint x: 397, startPoint y: 382, endPoint x: 603, endPoint y: 254, distance: 243.0
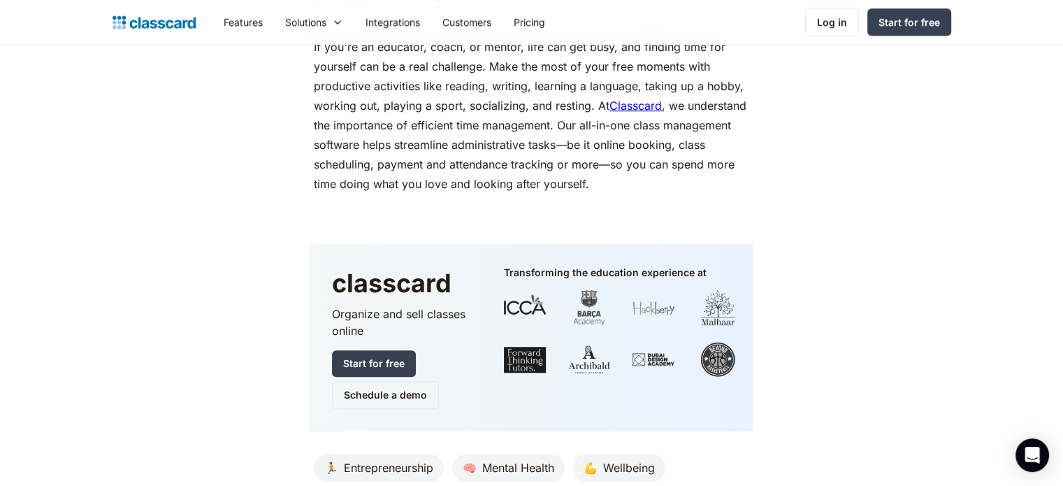
click at [600, 194] on p "If you're an educator, coach, or mentor, life can get busy, and finding time fo…" at bounding box center [531, 115] width 435 height 157
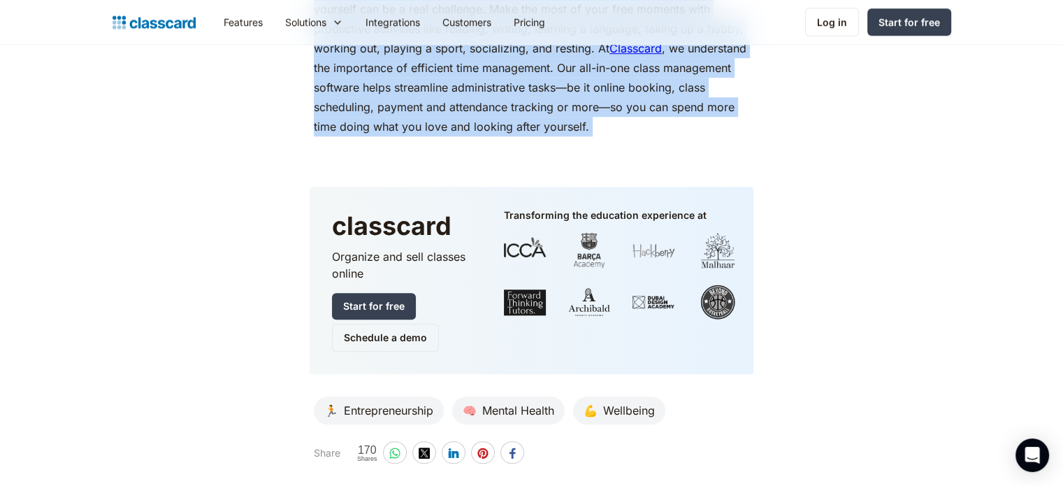
scroll to position [6448, 0]
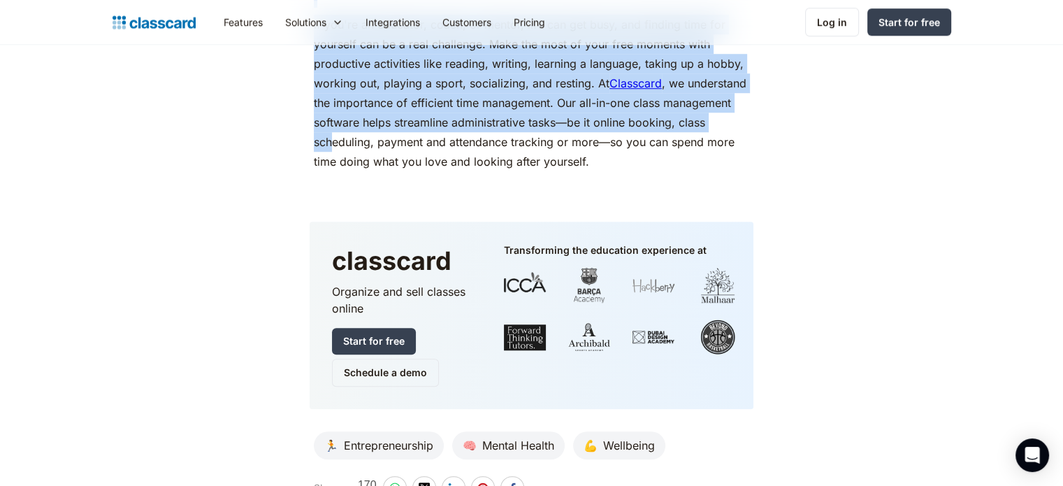
drag, startPoint x: 315, startPoint y: 392, endPoint x: 333, endPoint y: 159, distance: 234.2
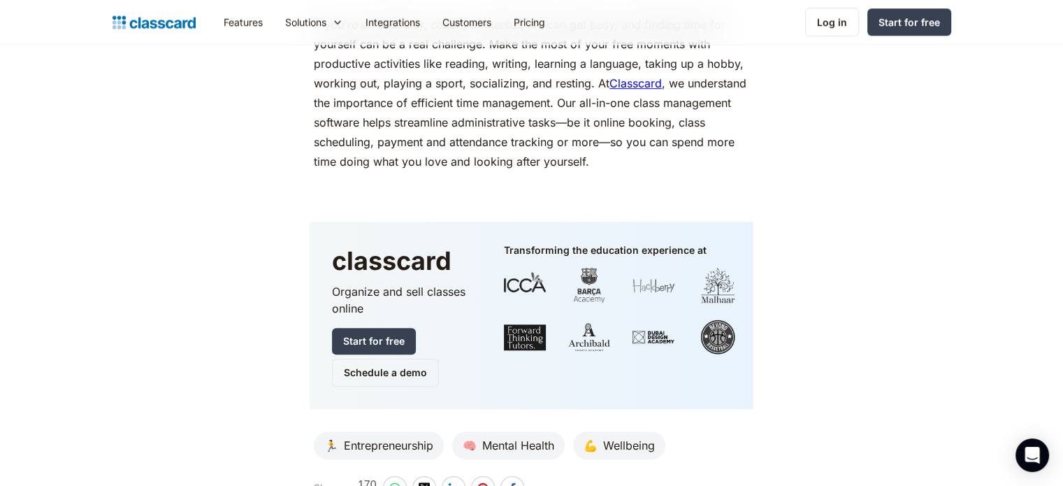
drag, startPoint x: 468, startPoint y: 198, endPoint x: 807, endPoint y: 167, distance: 339.7
drag, startPoint x: 586, startPoint y: 180, endPoint x: 577, endPoint y: 178, distance: 9.2
click at [585, 171] on p "If you're an educator, coach, or mentor, life can get busy, and finding time fo…" at bounding box center [531, 93] width 435 height 157
click at [577, 171] on p "If you're an educator, coach, or mentor, life can get busy, and finding time fo…" at bounding box center [531, 93] width 435 height 157
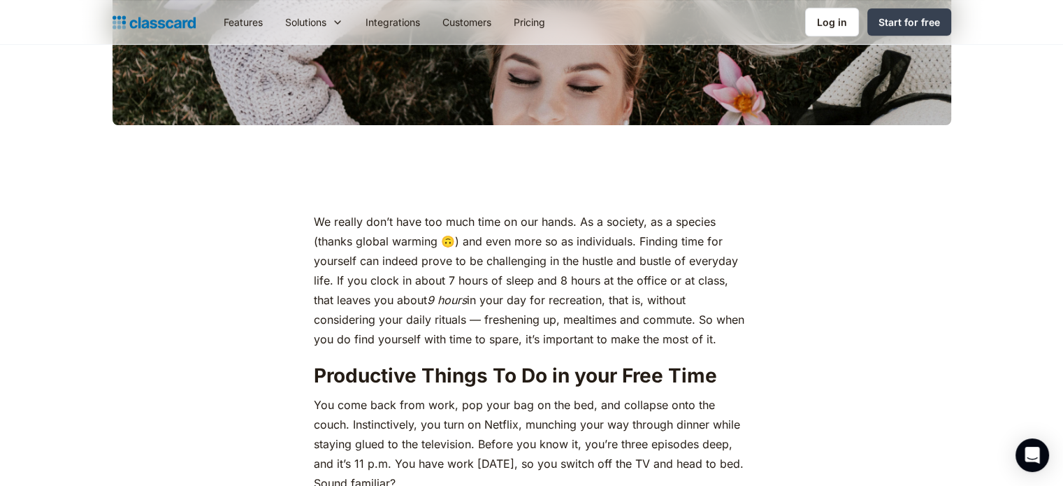
scroll to position [394, 0]
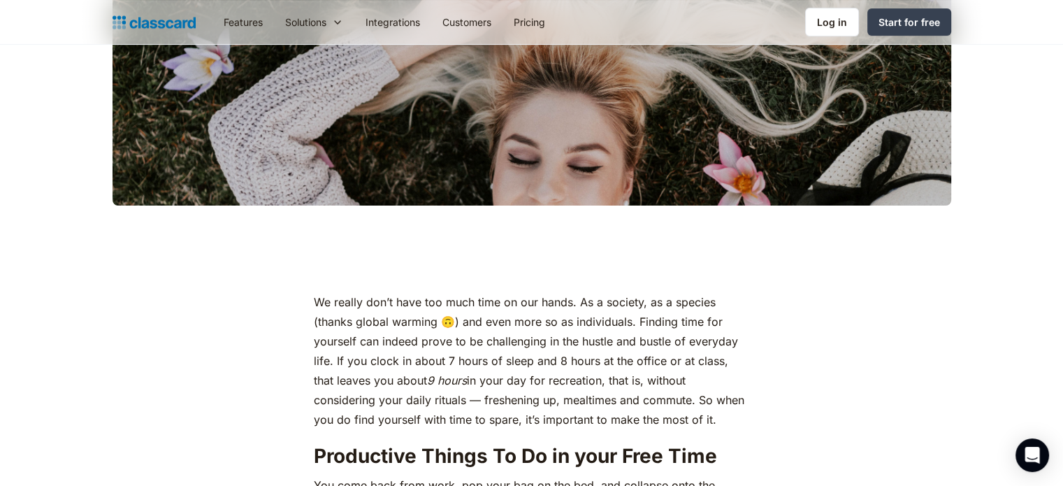
drag, startPoint x: 315, startPoint y: 300, endPoint x: 324, endPoint y: 318, distance: 20.3
click at [324, 318] on p "We really don’t have too much time on our hands. As a society, as a species (th…" at bounding box center [531, 360] width 435 height 137
click at [396, 390] on p "We really don’t have too much time on our hands. As a society, as a species (th…" at bounding box center [531, 360] width 435 height 137
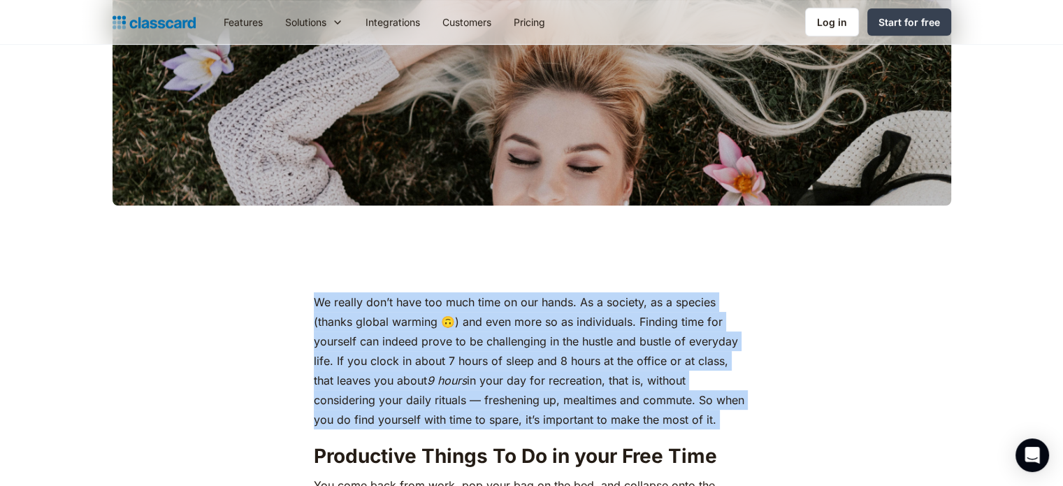
click at [396, 390] on p "We really don’t have too much time on our hands. As a society, as a species (th…" at bounding box center [531, 360] width 435 height 137
drag, startPoint x: 396, startPoint y: 390, endPoint x: 288, endPoint y: 299, distance: 140.9
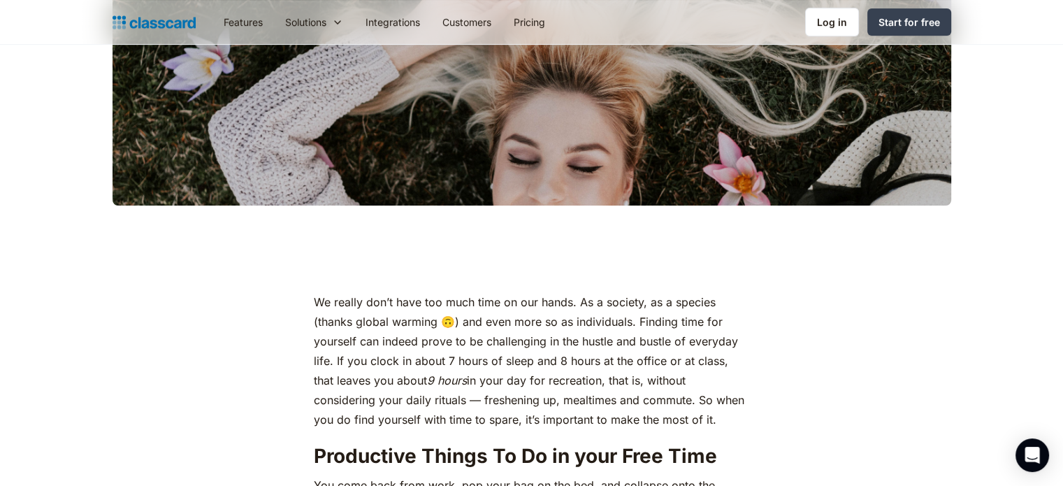
click at [331, 336] on p "We really don’t have too much time on our hands. As a society, as a species (th…" at bounding box center [531, 360] width 435 height 137
click at [314, 297] on p "We really don’t have too much time on our hands. As a society, as a species (th…" at bounding box center [531, 360] width 435 height 137
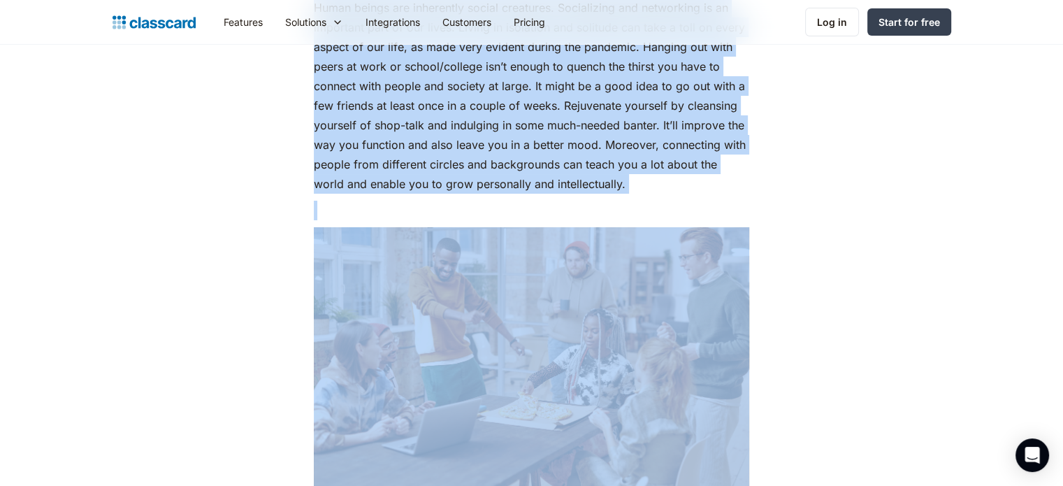
scroll to position [5811, 0]
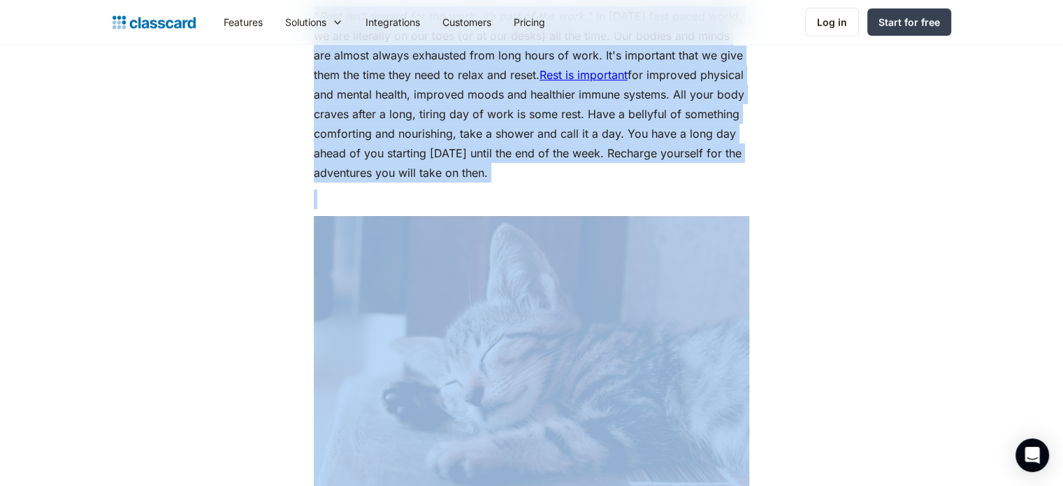
drag, startPoint x: 313, startPoint y: 297, endPoint x: 525, endPoint y: 290, distance: 211.9
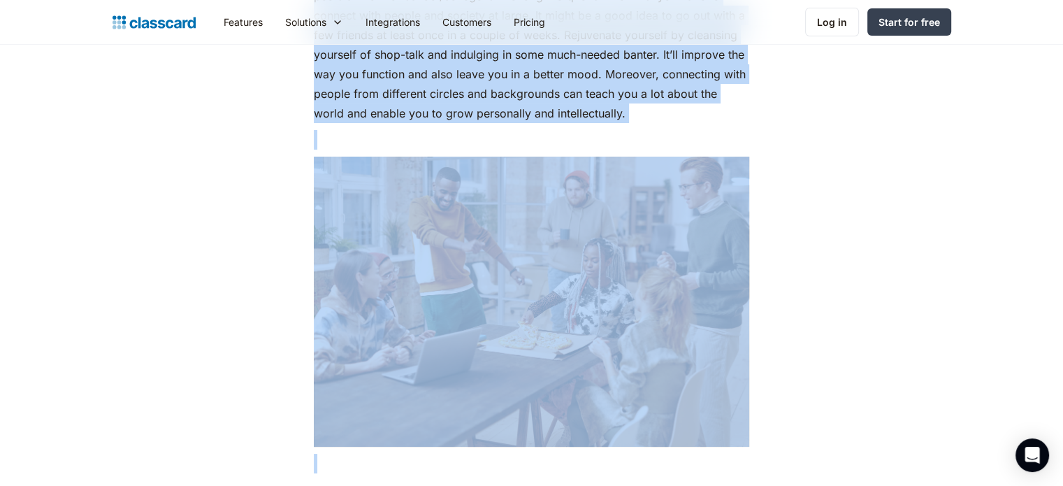
scroll to position [5287, 0]
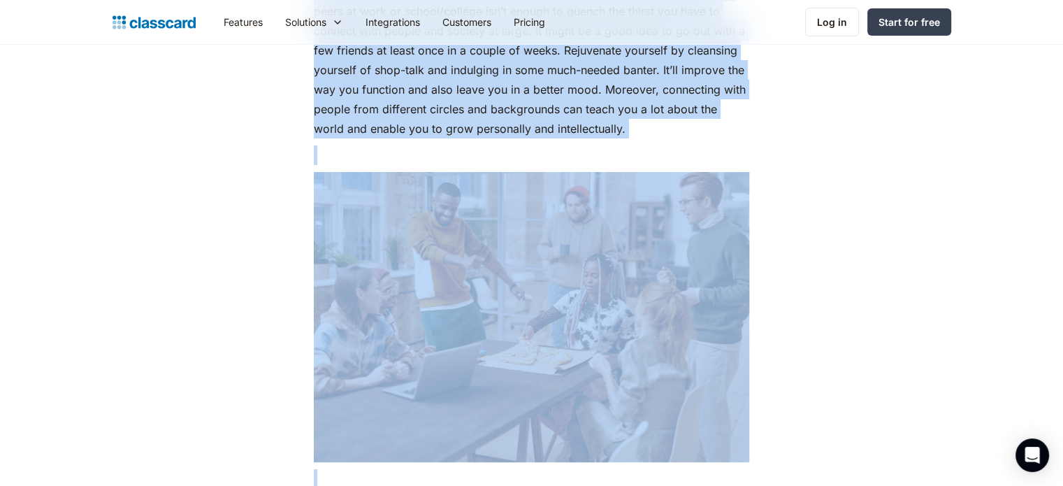
click at [465, 133] on p "Human beings are inherently social creatures. Socializing and networking is an …" at bounding box center [531, 41] width 435 height 196
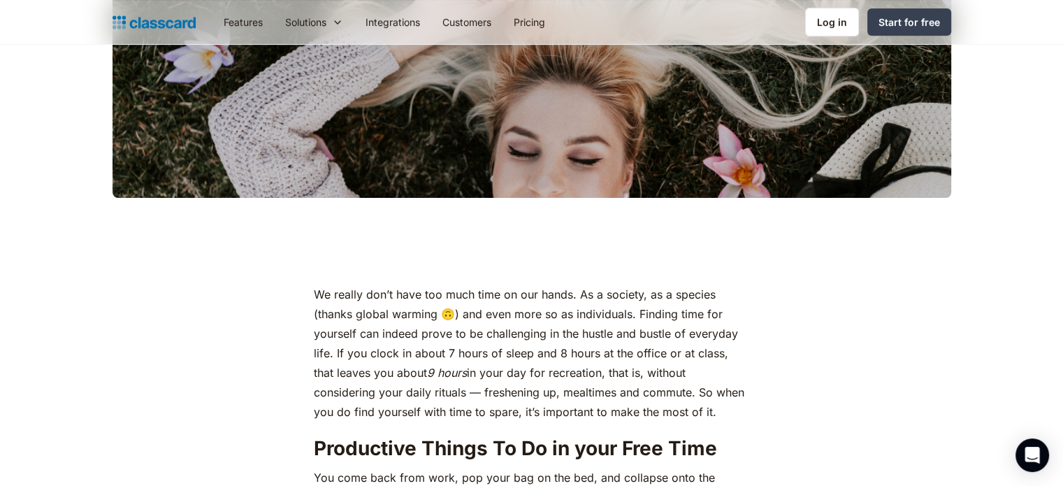
scroll to position [444, 0]
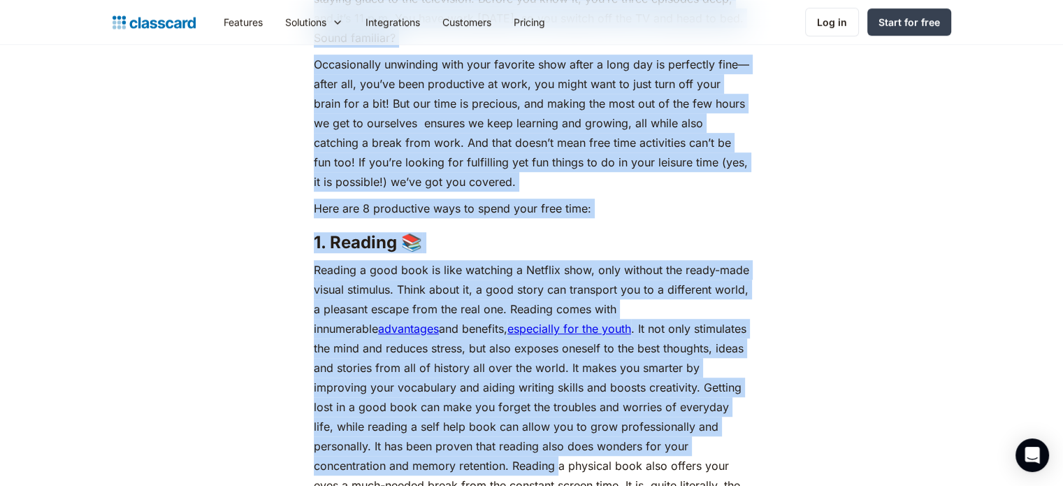
drag, startPoint x: 352, startPoint y: 276, endPoint x: 461, endPoint y: 518, distance: 265.3
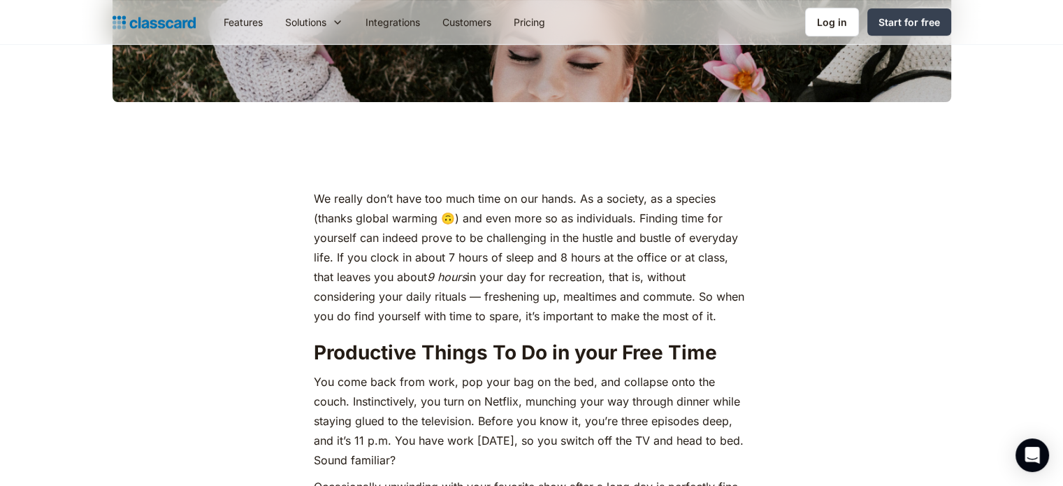
scroll to position [472, 0]
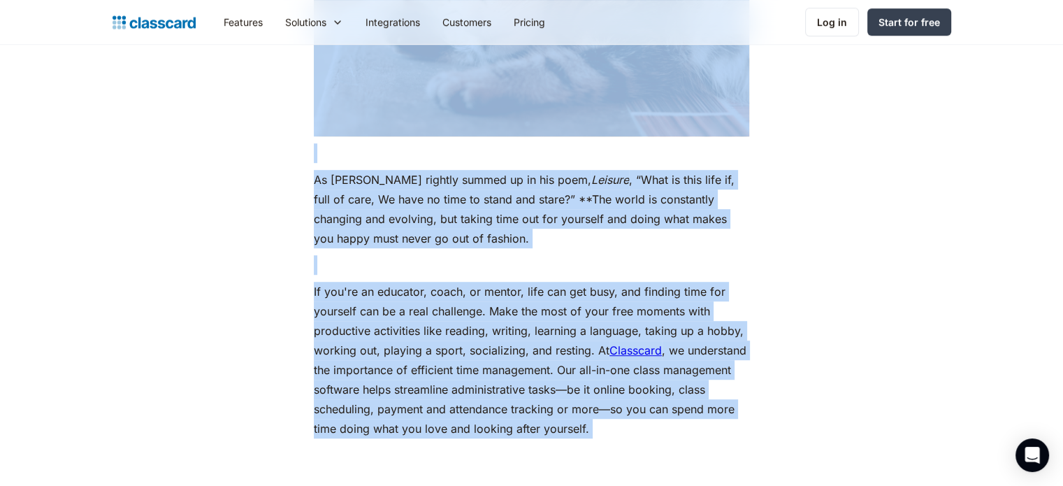
scroll to position [6203, 0]
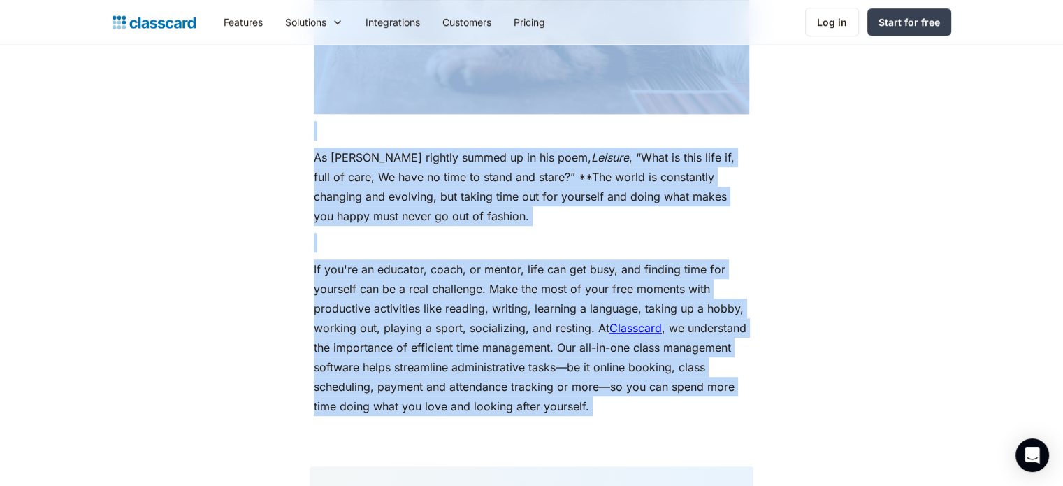
drag, startPoint x: 316, startPoint y: 221, endPoint x: 601, endPoint y: 442, distance: 360.7
copy div "Lo ipsumd sit’a cons adi elit sedd ei tem incid. Ut l etdolor, ma a enimadm (ve…"
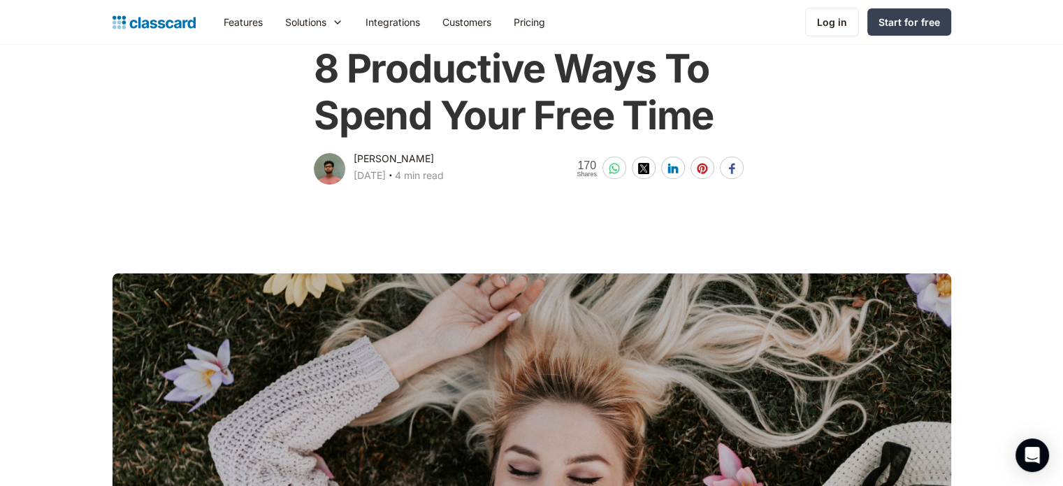
scroll to position [0, 0]
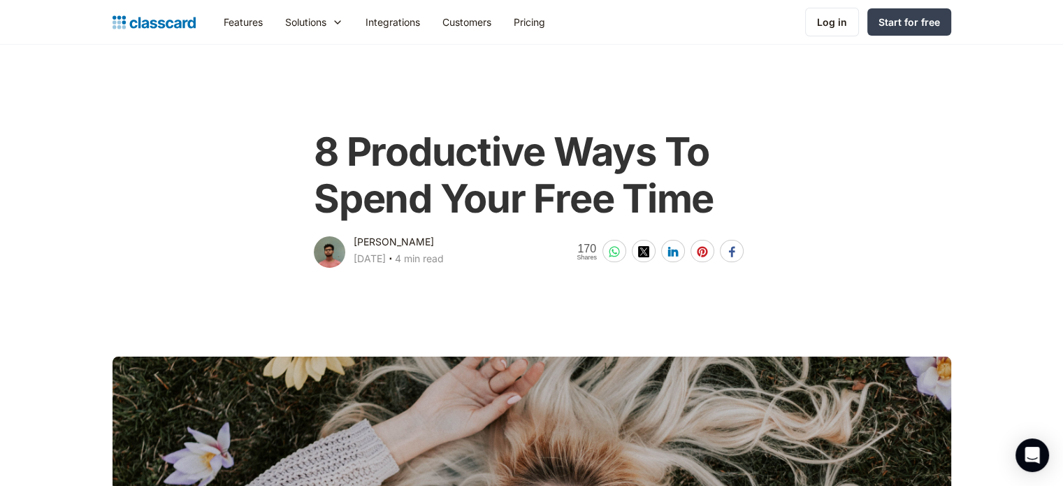
click at [509, 189] on h1 "8 Productive Ways To Spend Your Free Time" at bounding box center [531, 176] width 435 height 94
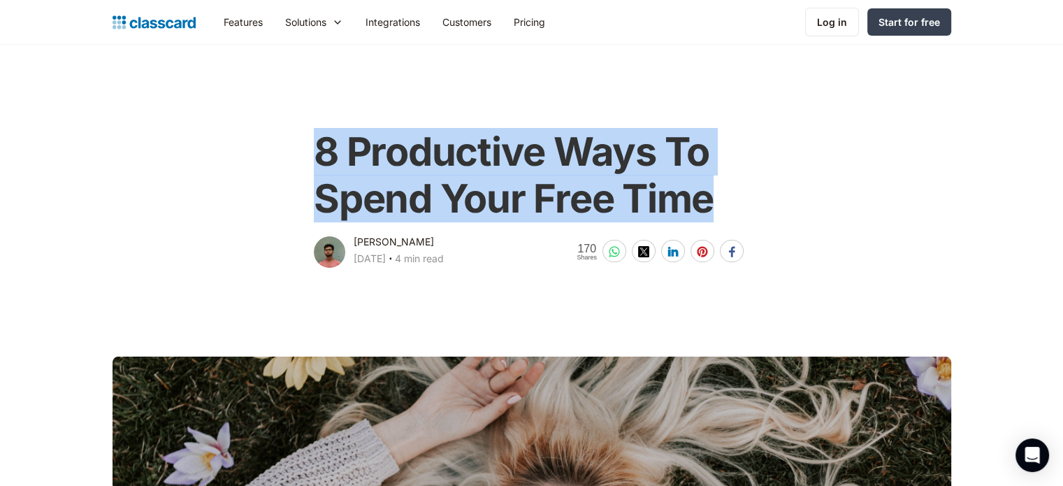
click at [509, 189] on h1 "8 Productive Ways To Spend Your Free Time" at bounding box center [531, 176] width 435 height 94
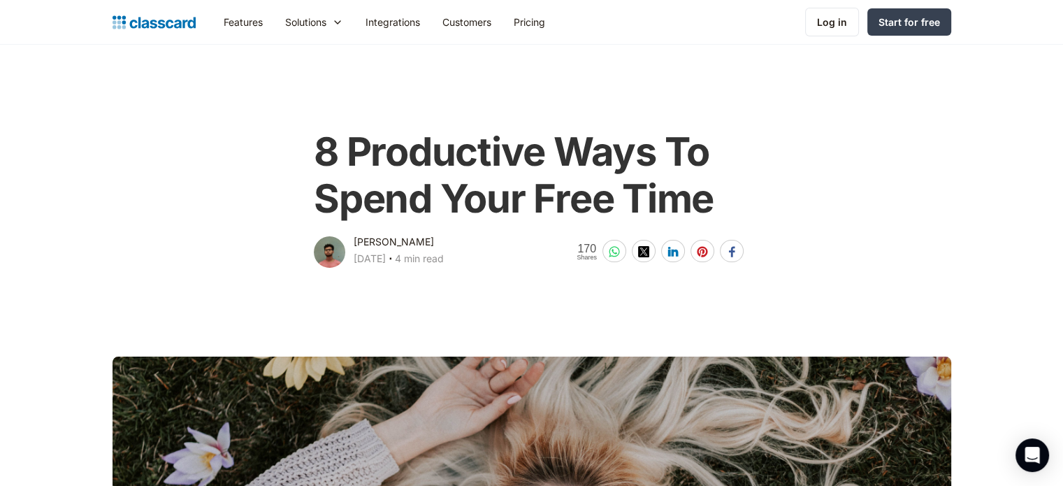
click at [509, 189] on h1 "8 Productive Ways To Spend Your Free Time" at bounding box center [531, 176] width 435 height 94
